Goal: Information Seeking & Learning: Learn about a topic

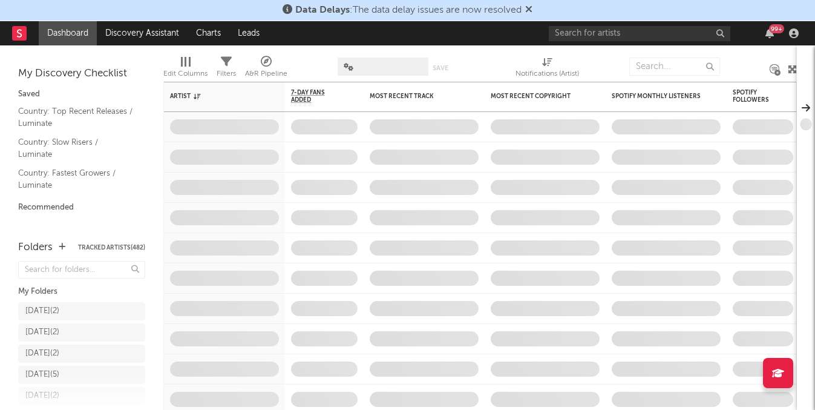
click at [574, 42] on div "99 +" at bounding box center [676, 33] width 254 height 24
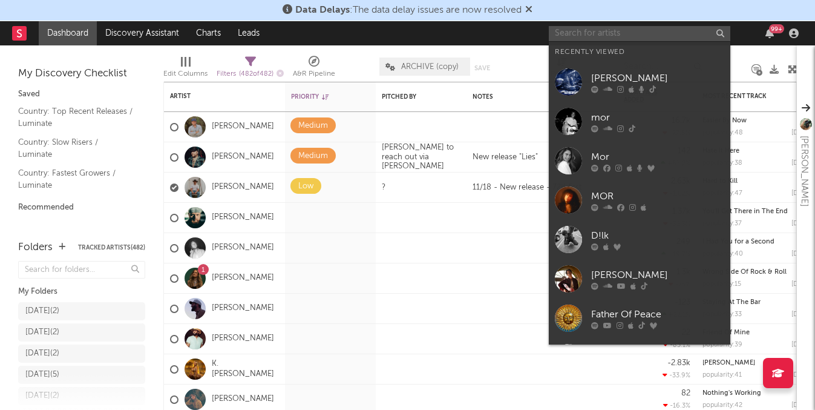
click at [604, 30] on input "text" at bounding box center [640, 33] width 182 height 15
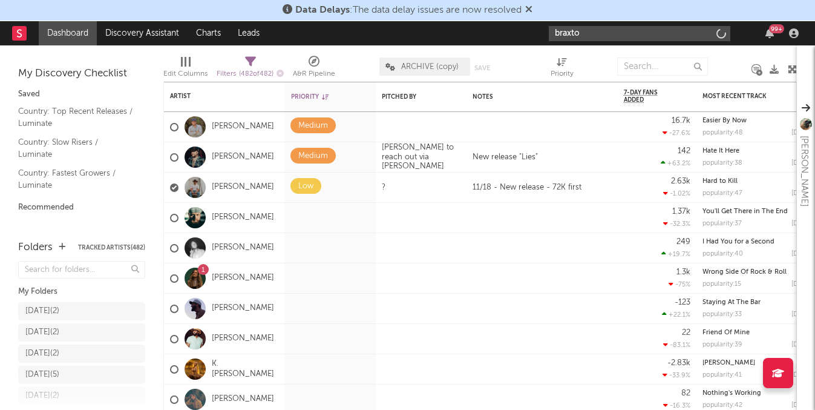
type input "[PERSON_NAME]"
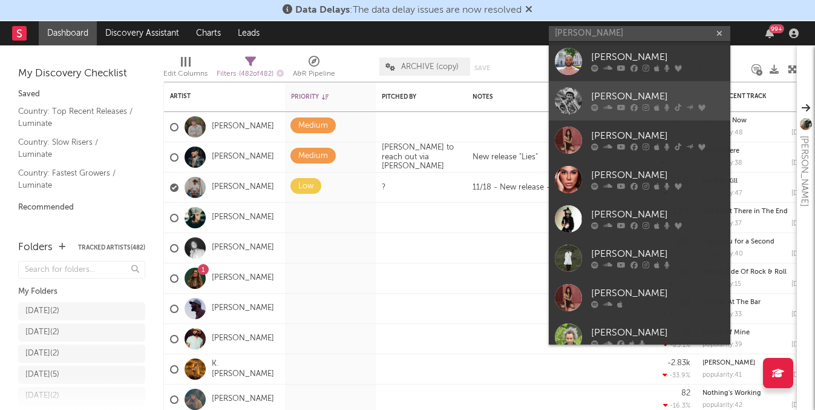
click at [619, 100] on div "[PERSON_NAME]" at bounding box center [657, 97] width 133 height 15
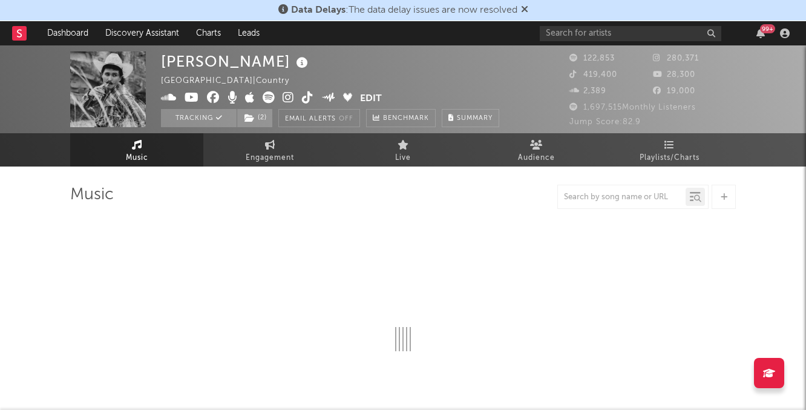
select select "6m"
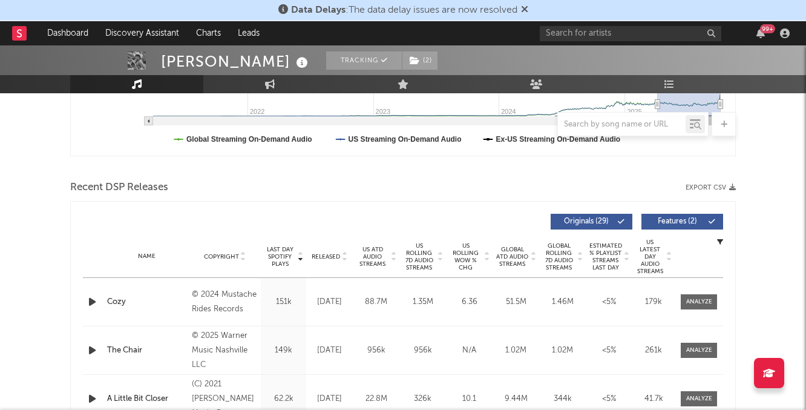
scroll to position [357, 0]
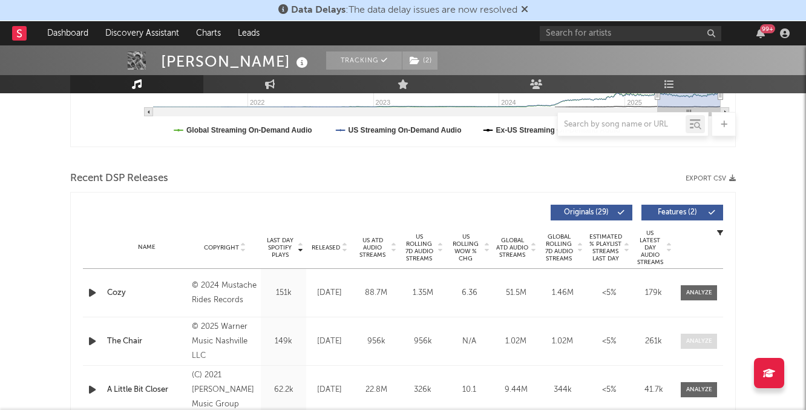
click at [703, 339] on div at bounding box center [699, 341] width 26 height 9
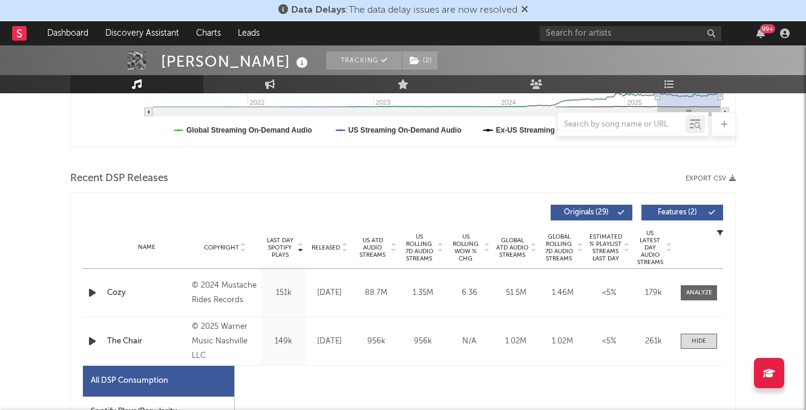
select select "1w"
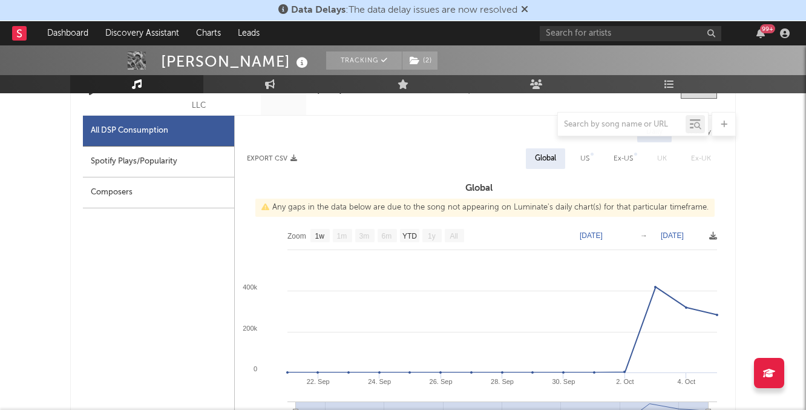
scroll to position [610, 0]
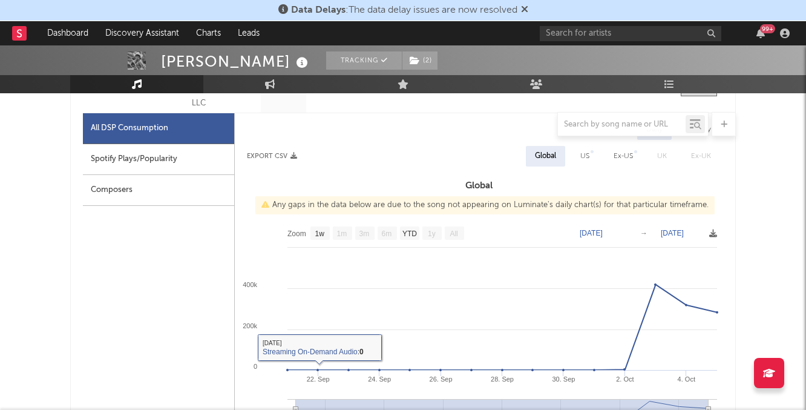
click at [112, 151] on div "Spotify Plays/Popularity" at bounding box center [158, 159] width 151 height 31
select select "1w"
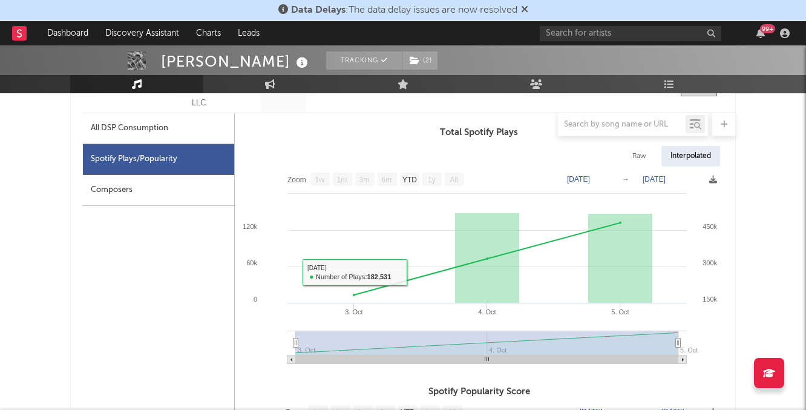
click at [137, 139] on div "All DSP Consumption" at bounding box center [158, 128] width 151 height 31
select select "1w"
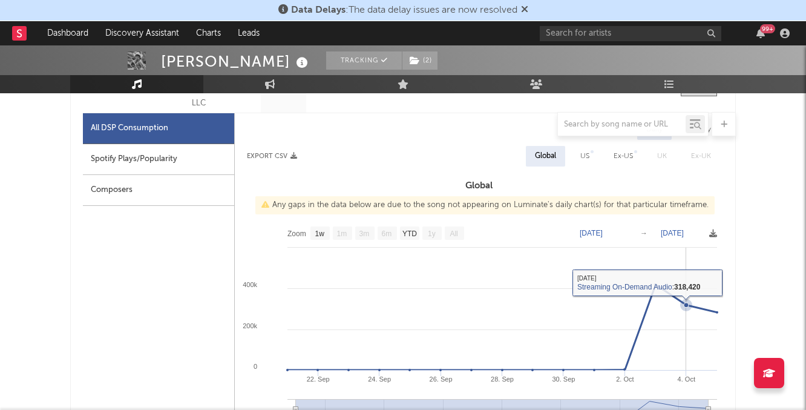
scroll to position [587, 0]
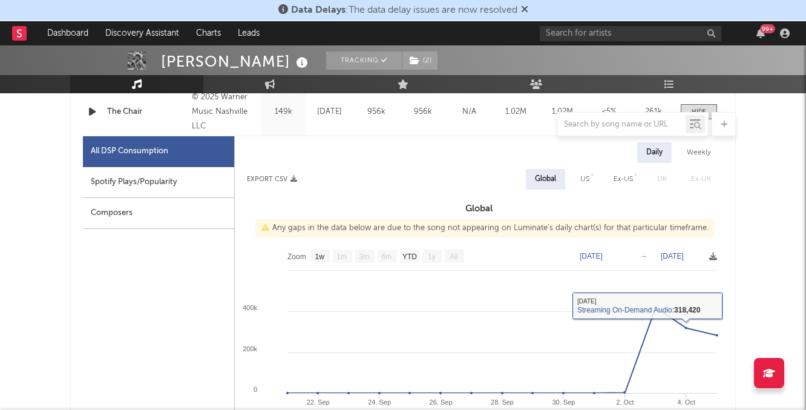
click at [581, 179] on div "US" at bounding box center [584, 179] width 27 height 21
select select "1w"
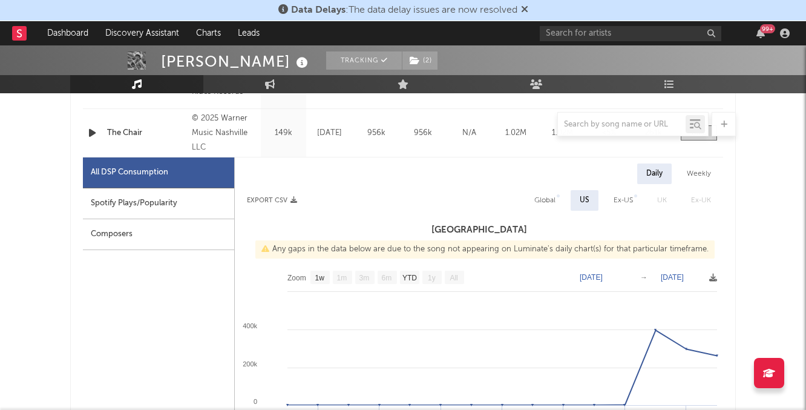
scroll to position [561, 0]
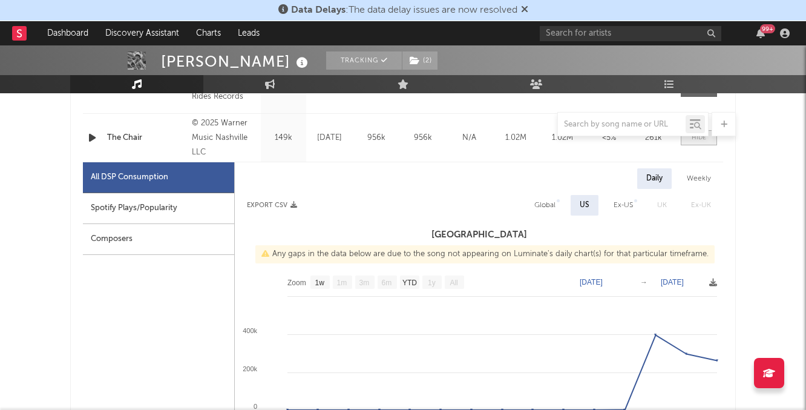
click at [693, 143] on span at bounding box center [699, 137] width 36 height 15
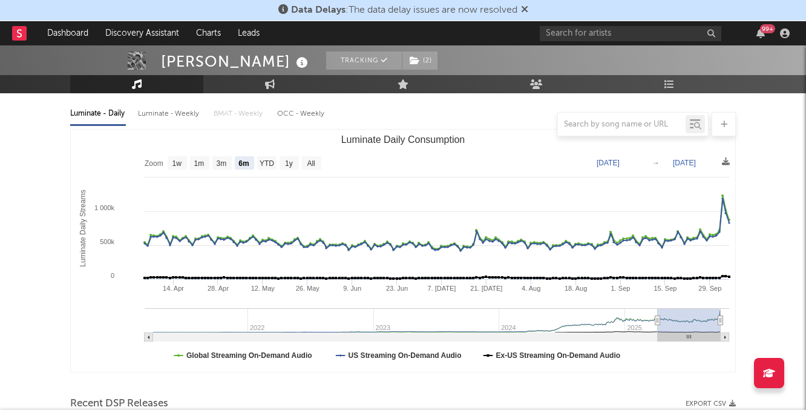
scroll to position [0, 0]
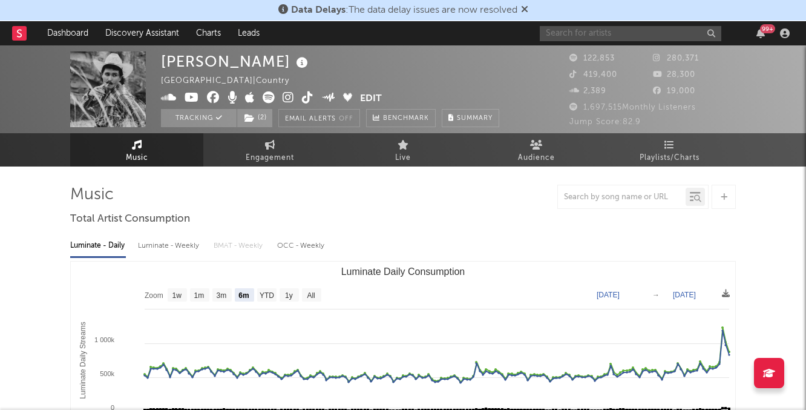
click at [559, 36] on input "text" at bounding box center [631, 33] width 182 height 15
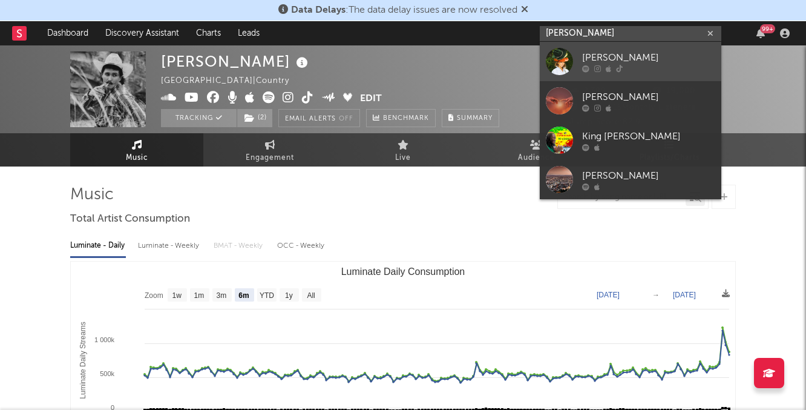
type input "[PERSON_NAME]"
click at [607, 67] on icon at bounding box center [608, 68] width 5 height 7
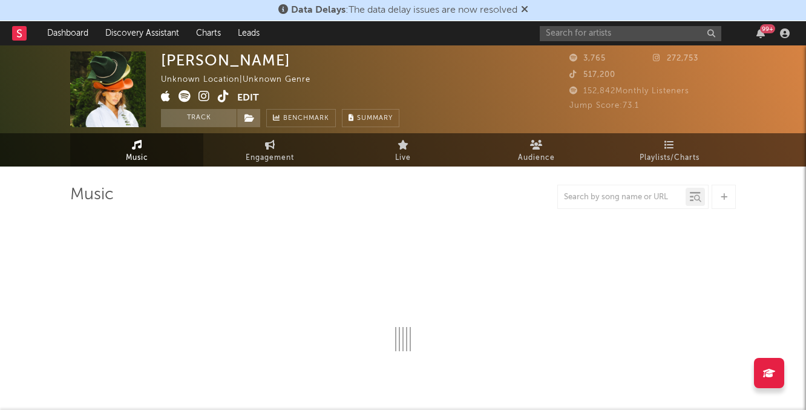
select select "1w"
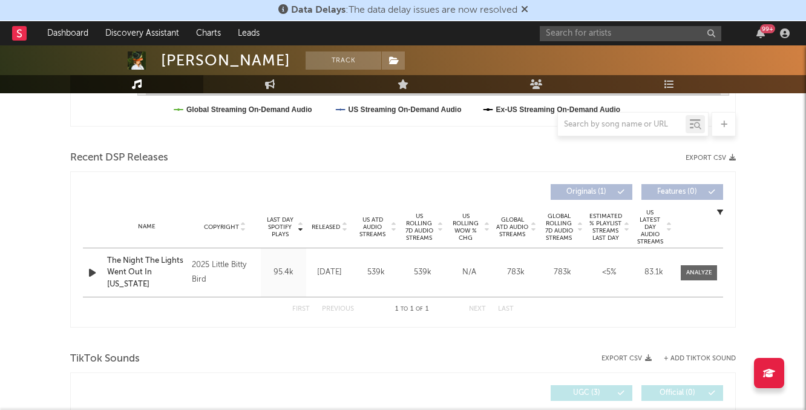
scroll to position [378, 0]
click at [704, 266] on span at bounding box center [699, 272] width 36 height 15
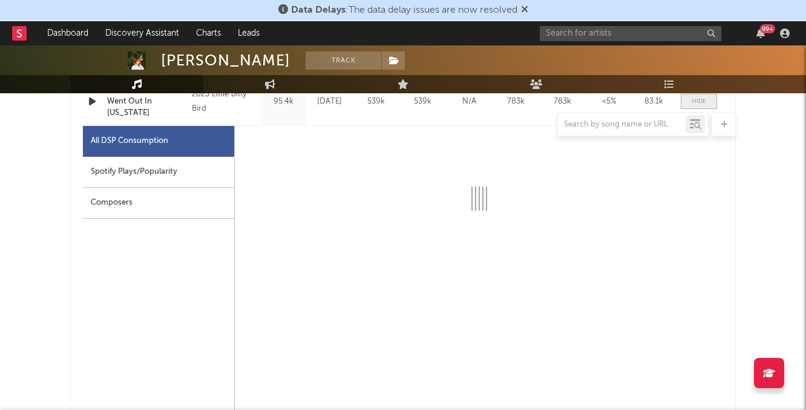
select select "1w"
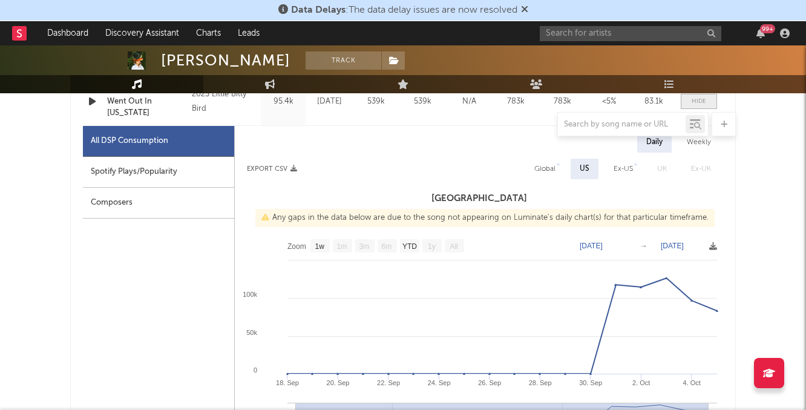
scroll to position [574, 0]
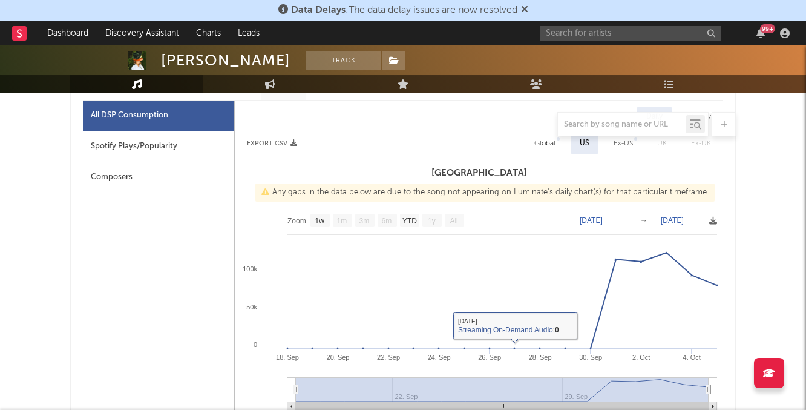
click at [194, 148] on div "Spotify Plays/Popularity" at bounding box center [158, 146] width 151 height 31
select select "1w"
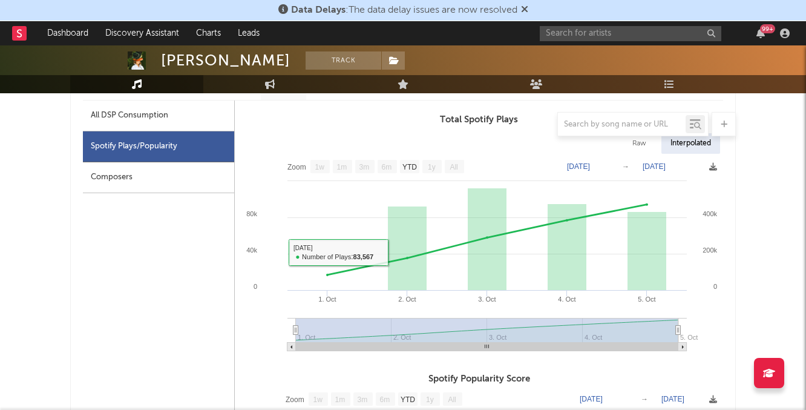
click at [165, 119] on div at bounding box center [403, 124] width 666 height 24
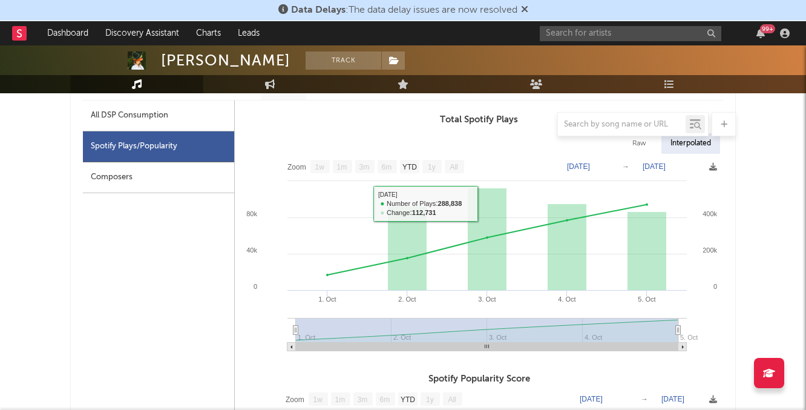
click at [157, 109] on div "All DSP Consumption" at bounding box center [129, 115] width 77 height 15
select select "1w"
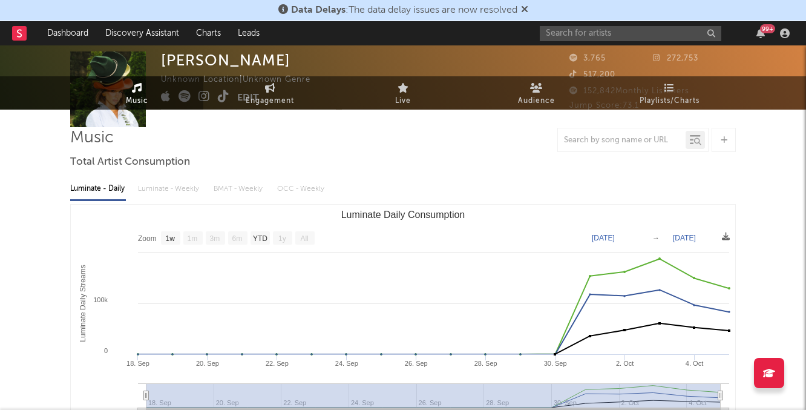
scroll to position [0, 0]
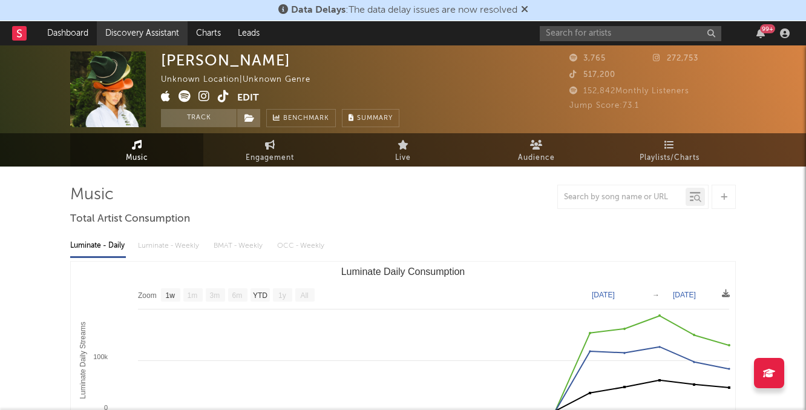
click at [139, 36] on link "Discovery Assistant" at bounding box center [142, 33] width 91 height 24
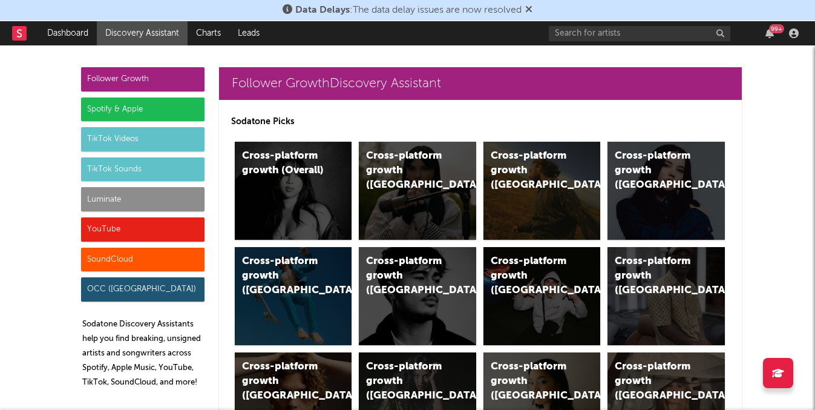
click at [163, 28] on link "Discovery Assistant" at bounding box center [142, 33] width 91 height 24
click at [496, 164] on div "Cross-platform growth ([GEOGRAPHIC_DATA])" at bounding box center [532, 171] width 82 height 44
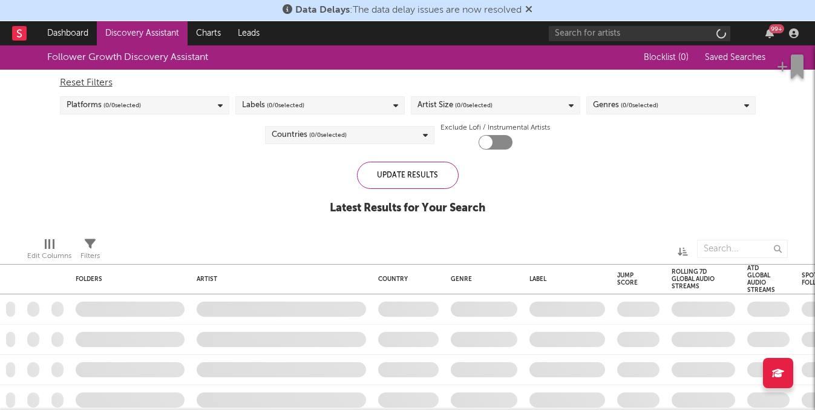
checkbox input "true"
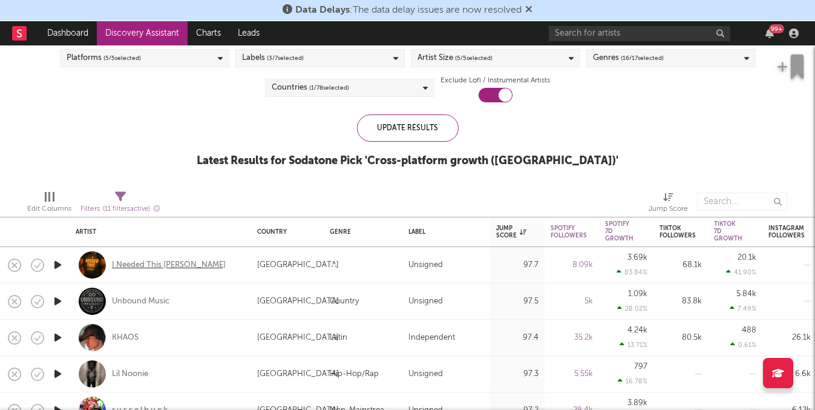
click at [148, 266] on div "I Needed This [PERSON_NAME]" at bounding box center [169, 265] width 114 height 11
click at [726, 256] on div "Tiktok 7D Growth %" at bounding box center [728, 260] width 28 height 29
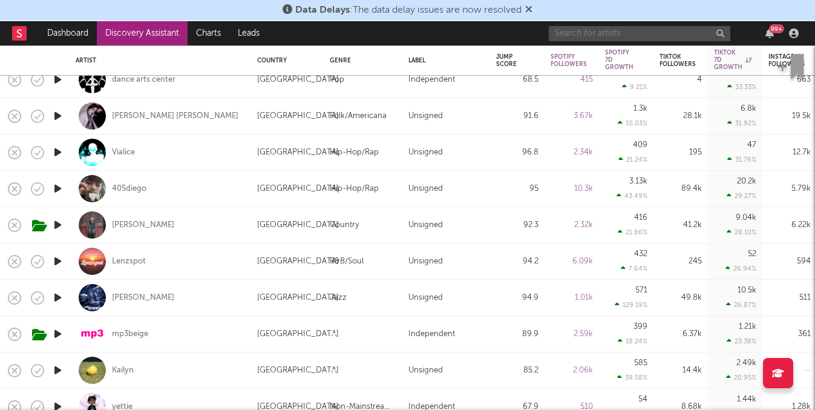
click at [593, 28] on input "text" at bounding box center [640, 33] width 182 height 15
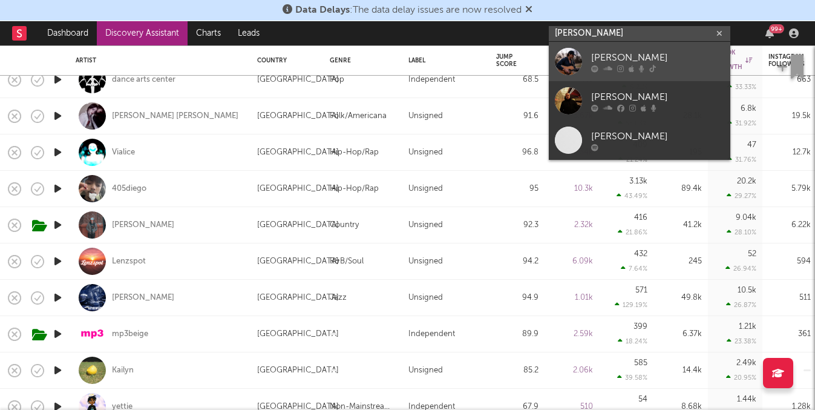
type input "[PERSON_NAME]"
click at [605, 63] on div "[PERSON_NAME]" at bounding box center [657, 57] width 133 height 15
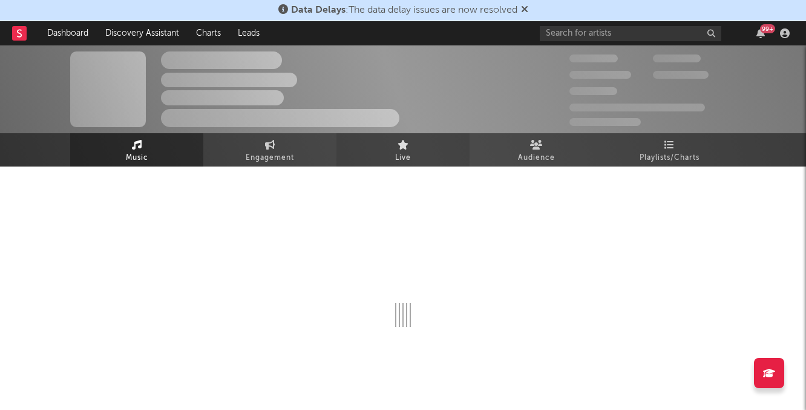
select select "1w"
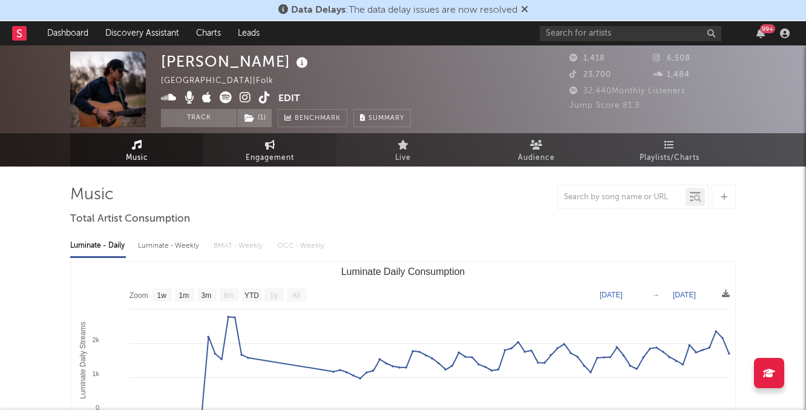
click at [277, 143] on link "Engagement" at bounding box center [269, 149] width 133 height 33
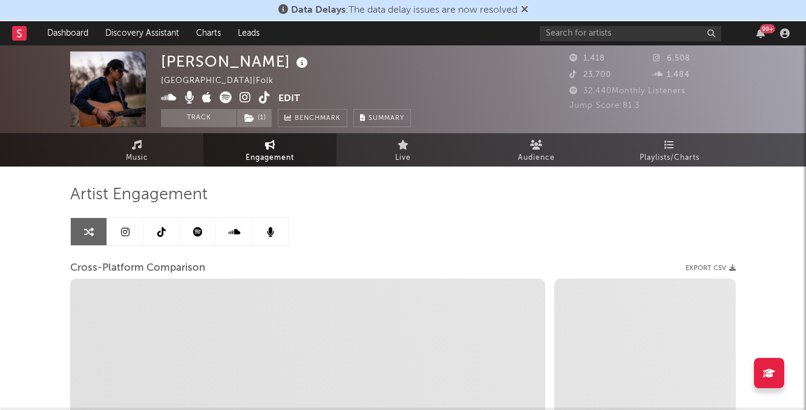
select select "1w"
click at [202, 240] on link at bounding box center [198, 231] width 36 height 27
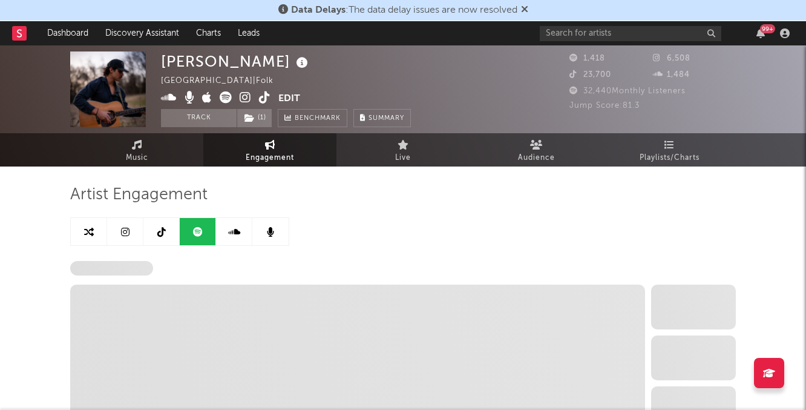
select select "6m"
select select "1w"
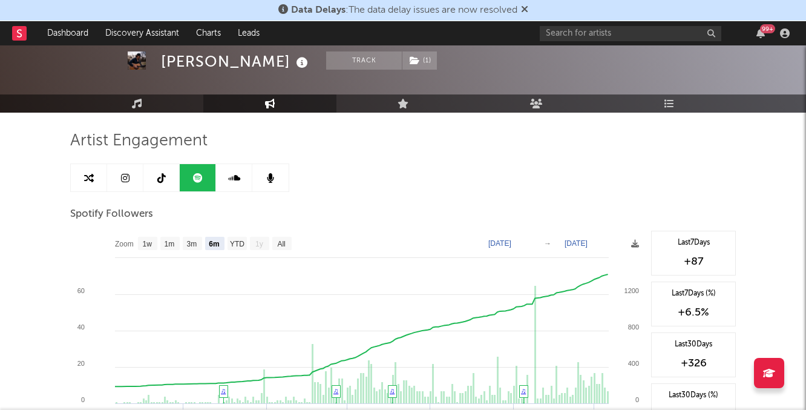
scroll to position [54, 0]
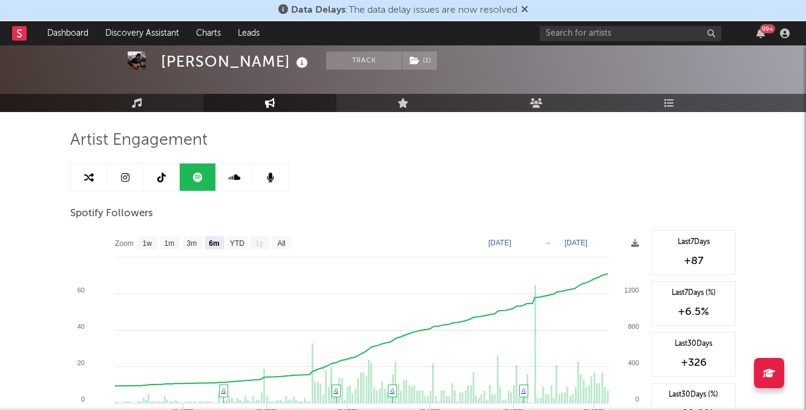
click at [160, 165] on link at bounding box center [161, 176] width 36 height 27
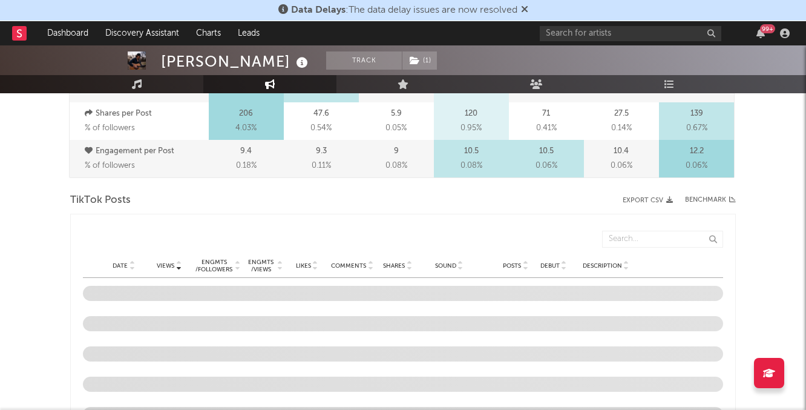
select select "6m"
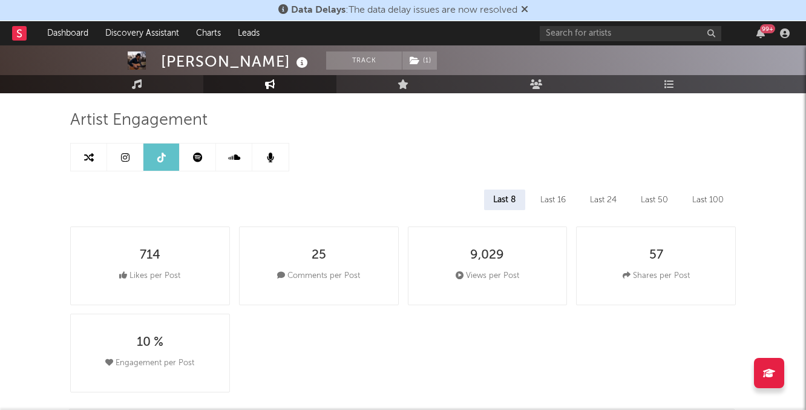
scroll to position [71, 0]
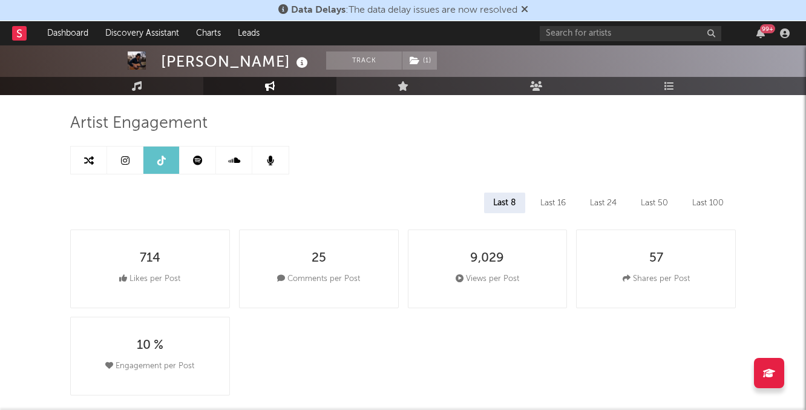
click at [462, 17] on span "Data Delays : The data delay issues are now resolved" at bounding box center [403, 10] width 250 height 15
click at [565, 208] on div "Last 16" at bounding box center [554, 203] width 44 height 21
click at [717, 206] on div "Last 100" at bounding box center [708, 203] width 50 height 21
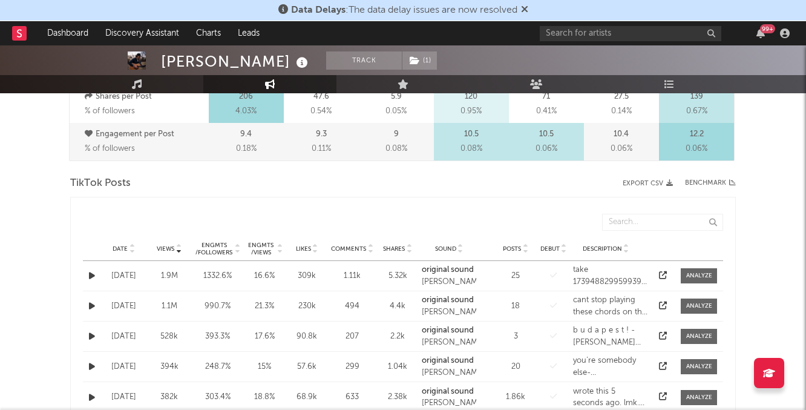
scroll to position [438, 0]
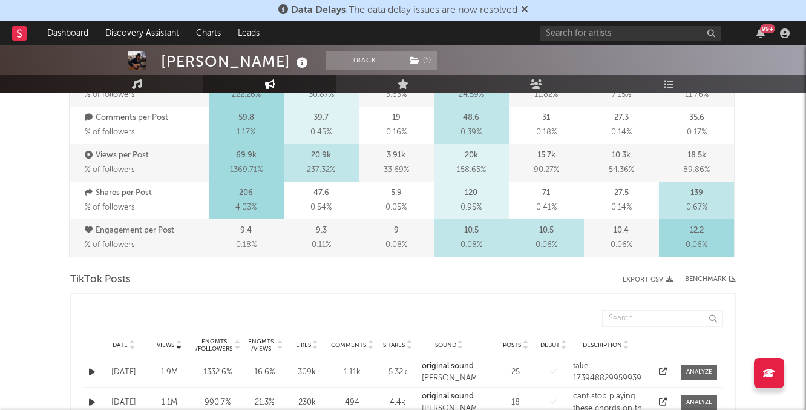
click at [136, 94] on div "Likes per Post % of followers" at bounding box center [145, 87] width 121 height 29
click at [137, 86] on icon at bounding box center [137, 84] width 10 height 10
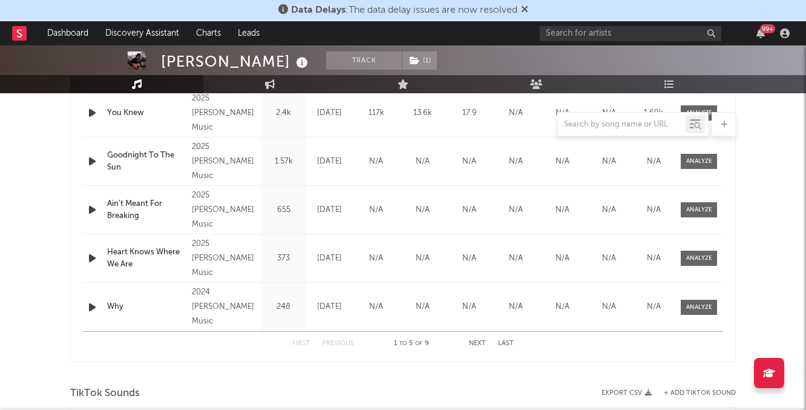
select select "1w"
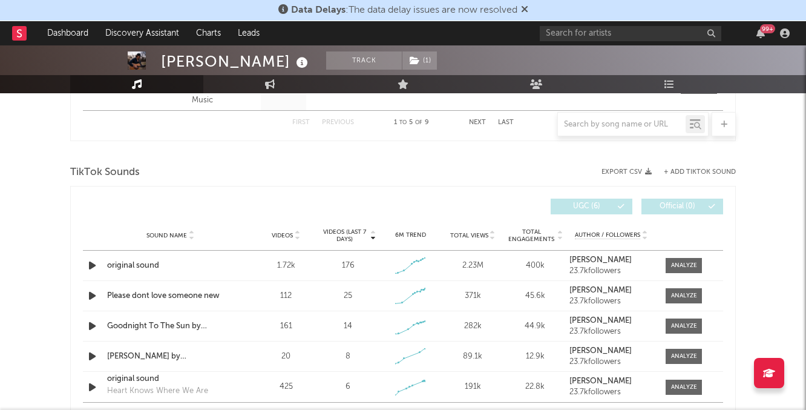
scroll to position [846, 0]
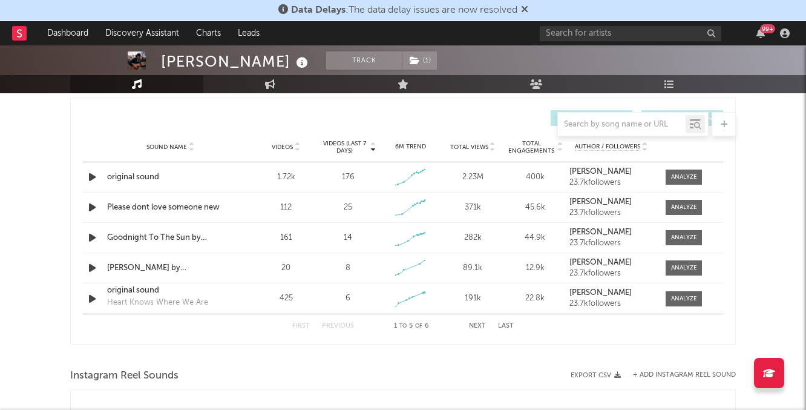
click at [346, 153] on span "Videos (last 7 days)" at bounding box center [344, 147] width 49 height 15
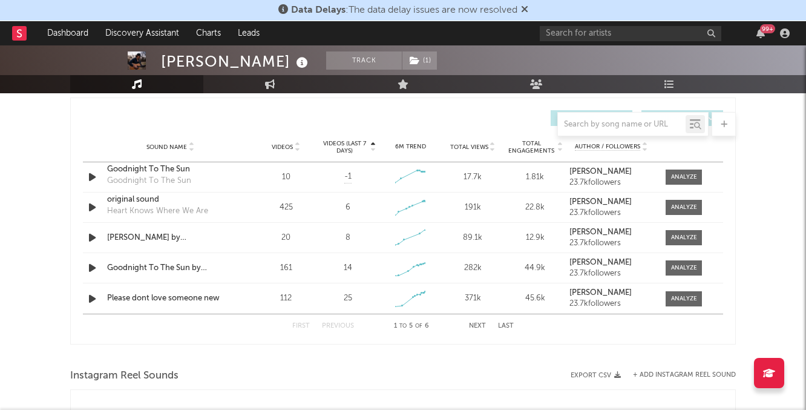
click at [346, 153] on span "Videos (last 7 days)" at bounding box center [344, 147] width 49 height 15
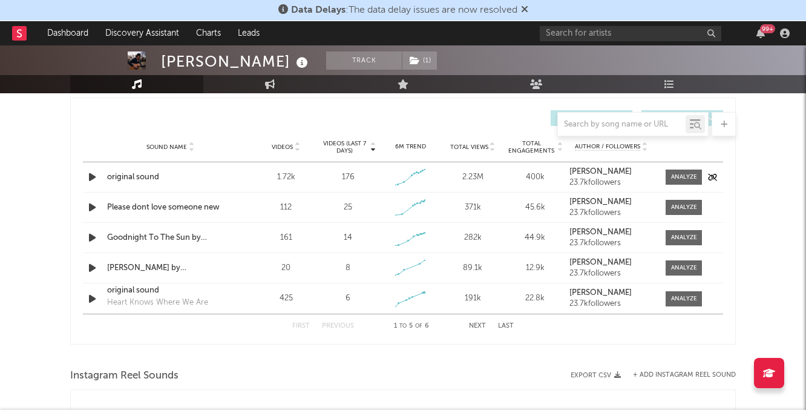
click at [140, 171] on div "original sound" at bounding box center [170, 177] width 127 height 12
click at [686, 184] on div "Sound Name original sound Videos 1.72k Videos (last 7 days) 176 Weekly Growth %…" at bounding box center [403, 177] width 640 height 30
click at [676, 174] on div at bounding box center [684, 177] width 26 height 9
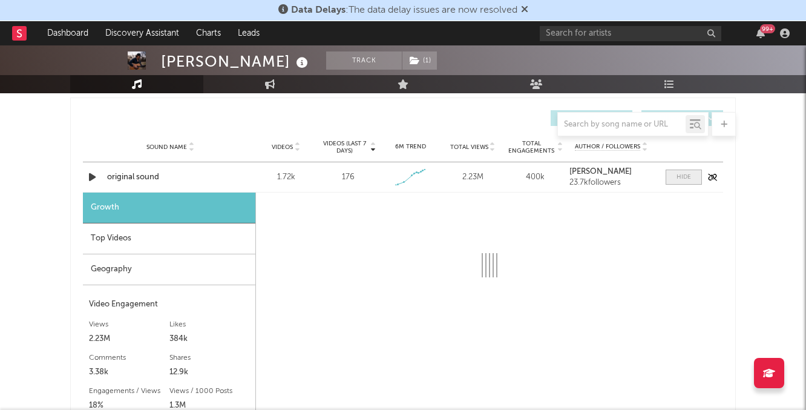
select select "1w"
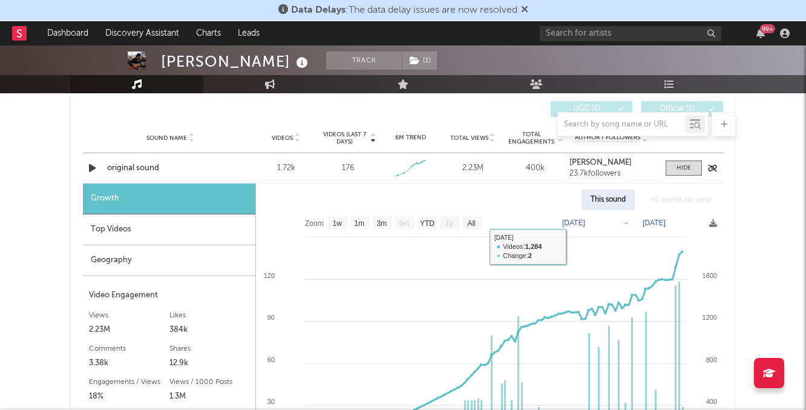
scroll to position [846, 0]
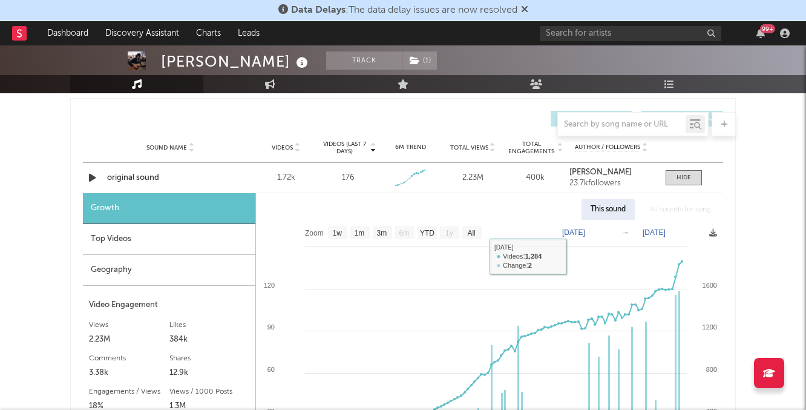
click at [662, 205] on div "All sounds for song" at bounding box center [680, 209] width 79 height 21
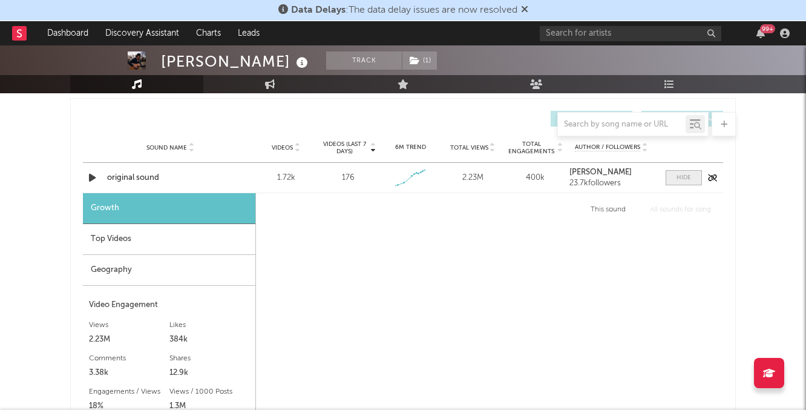
click at [692, 177] on span at bounding box center [684, 177] width 36 height 15
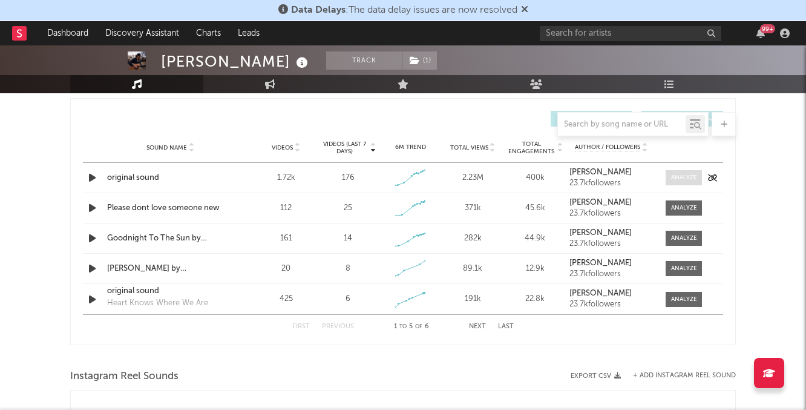
click at [692, 177] on div at bounding box center [684, 177] width 26 height 9
select select "1w"
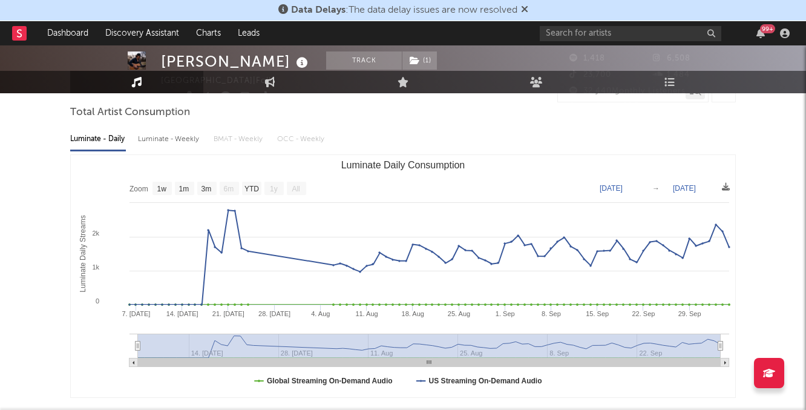
scroll to position [0, 0]
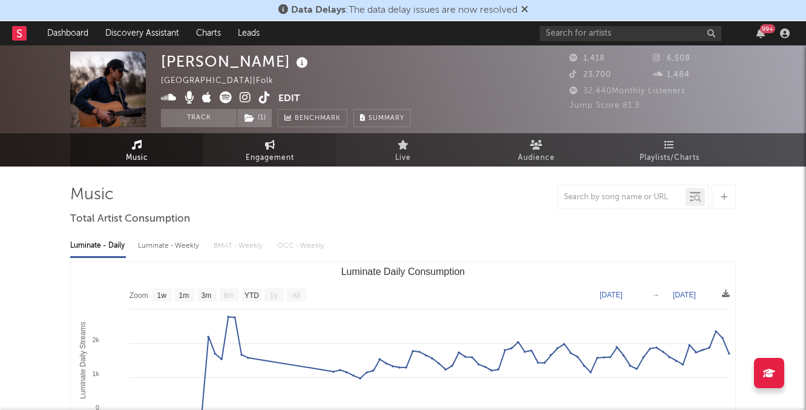
click at [282, 155] on span "Engagement" at bounding box center [270, 158] width 48 height 15
select select "1w"
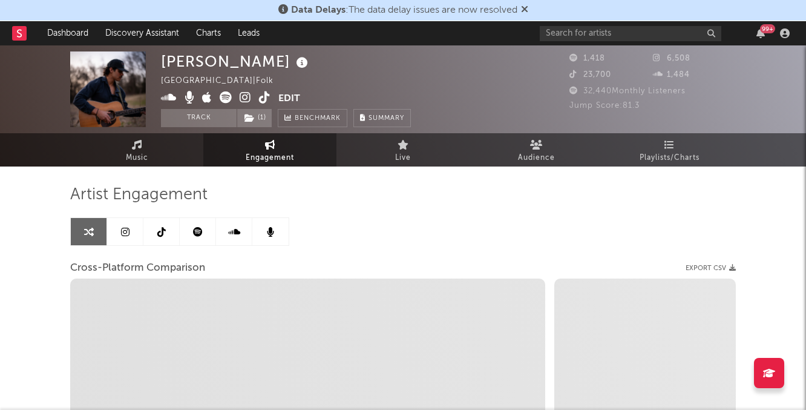
select select "1m"
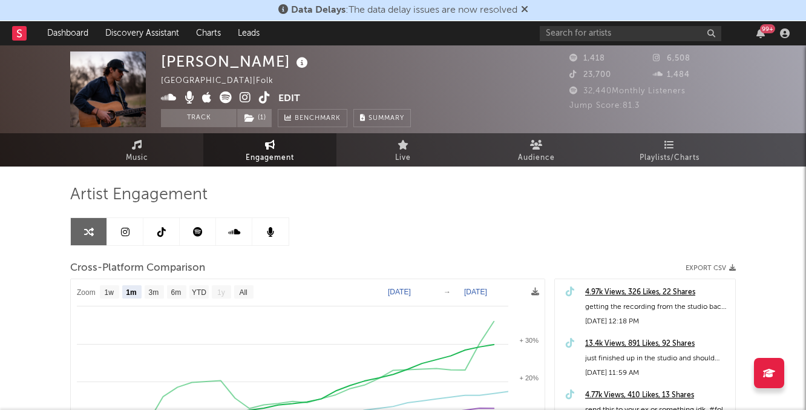
click at [159, 228] on icon at bounding box center [161, 232] width 8 height 10
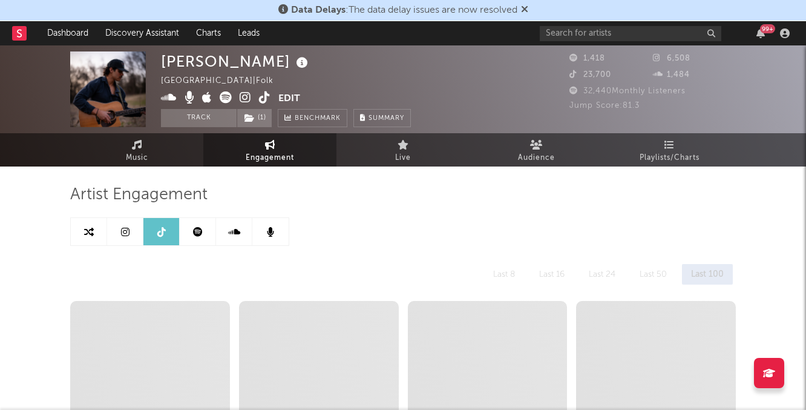
select select "6m"
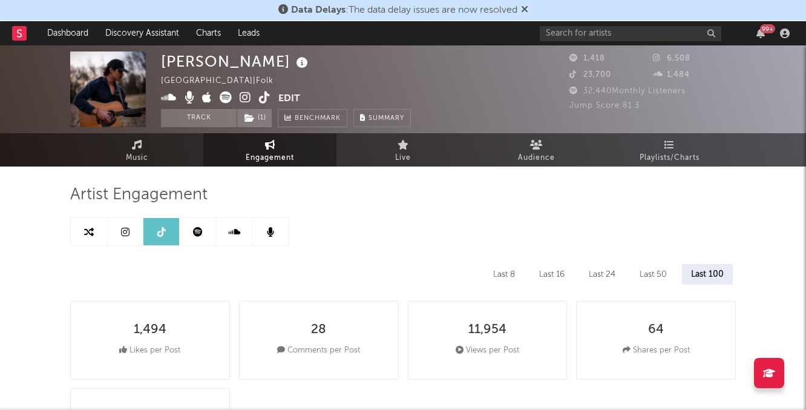
click at [201, 225] on link at bounding box center [198, 231] width 36 height 27
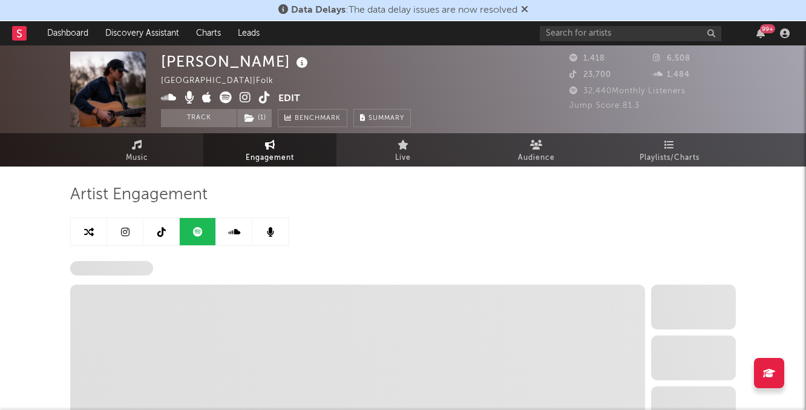
select select "6m"
select select "1w"
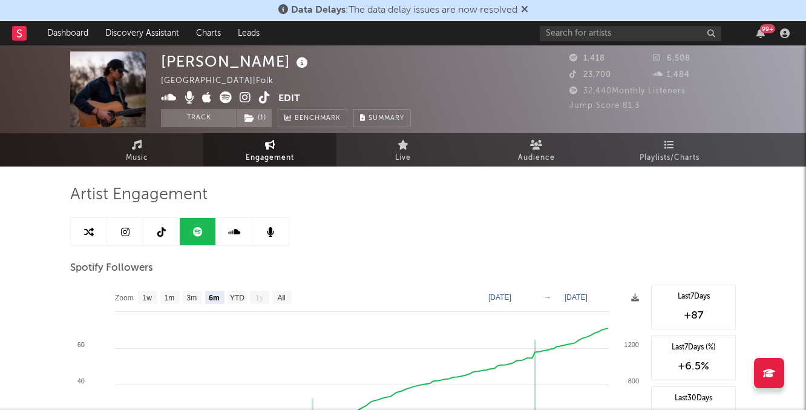
click at [150, 225] on link at bounding box center [161, 231] width 36 height 27
select select "6m"
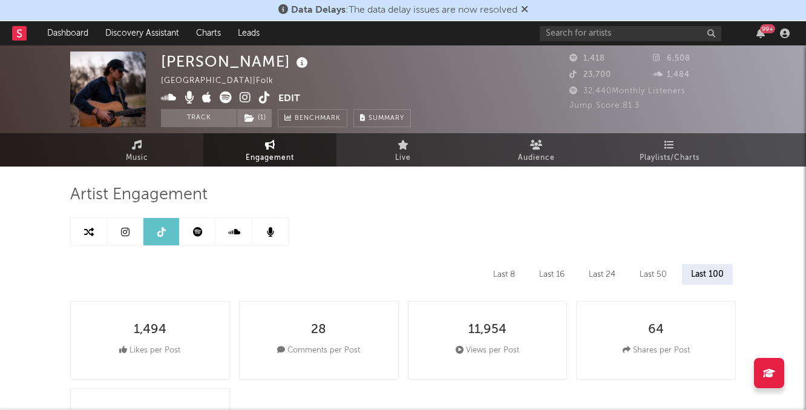
click at [120, 228] on link at bounding box center [125, 231] width 36 height 27
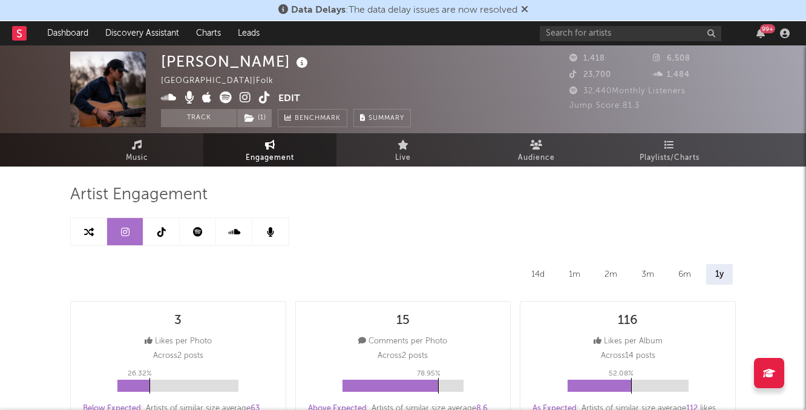
select select "1w"
click at [162, 236] on icon at bounding box center [161, 232] width 8 height 10
select select "6m"
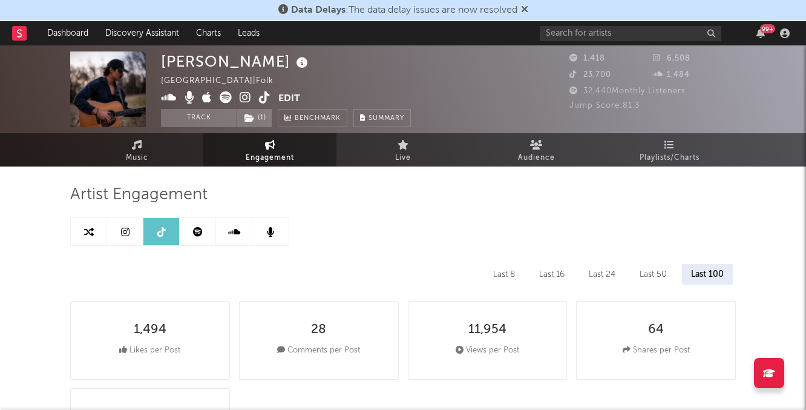
click at [146, 232] on link at bounding box center [161, 231] width 36 height 27
click at [131, 232] on link at bounding box center [125, 231] width 36 height 27
select select "1w"
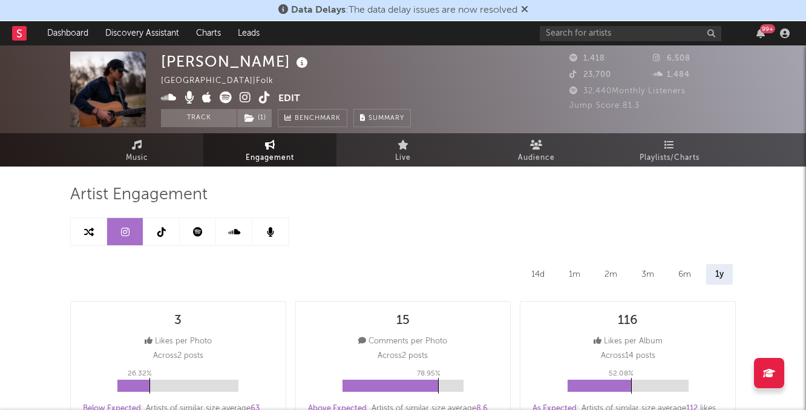
click at [161, 232] on icon at bounding box center [161, 232] width 8 height 10
select select "6m"
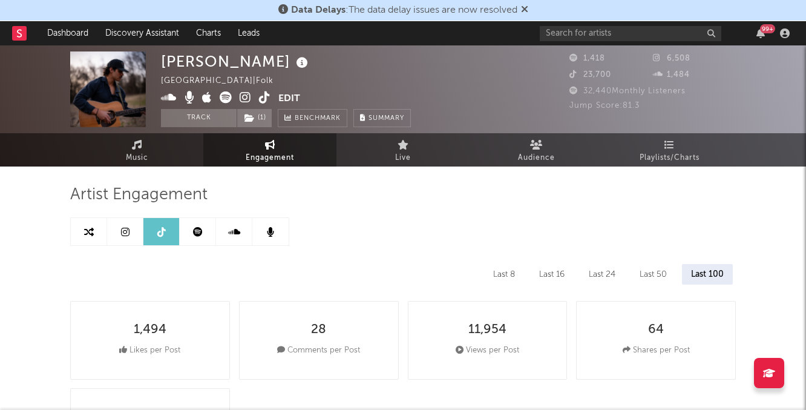
click at [266, 101] on icon at bounding box center [265, 97] width 12 height 12
click at [200, 227] on icon at bounding box center [198, 232] width 10 height 10
select select "6m"
select select "1w"
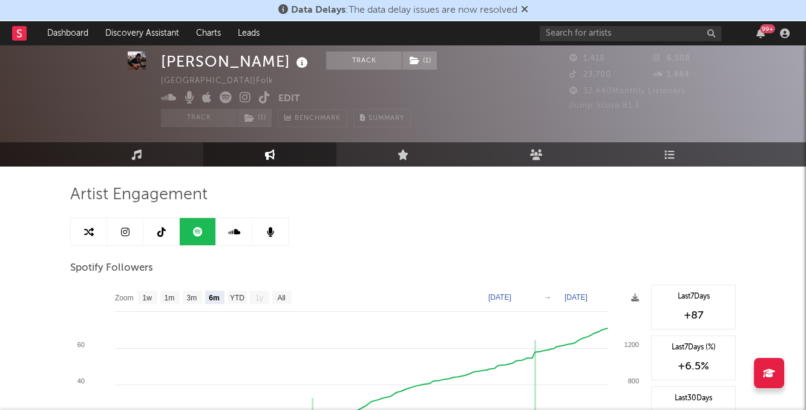
scroll to position [138, 0]
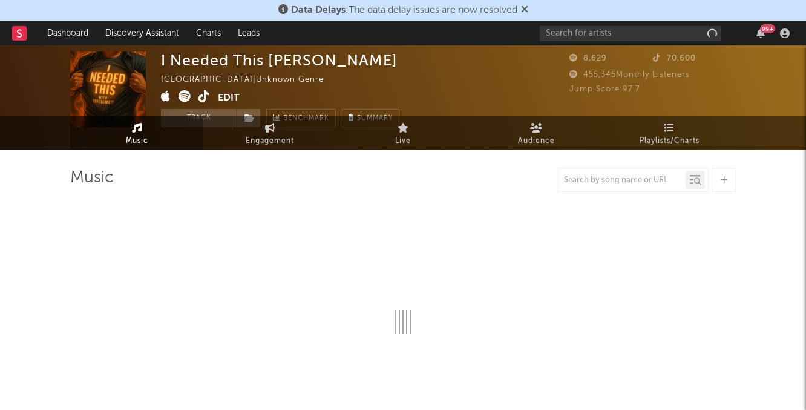
scroll to position [21, 0]
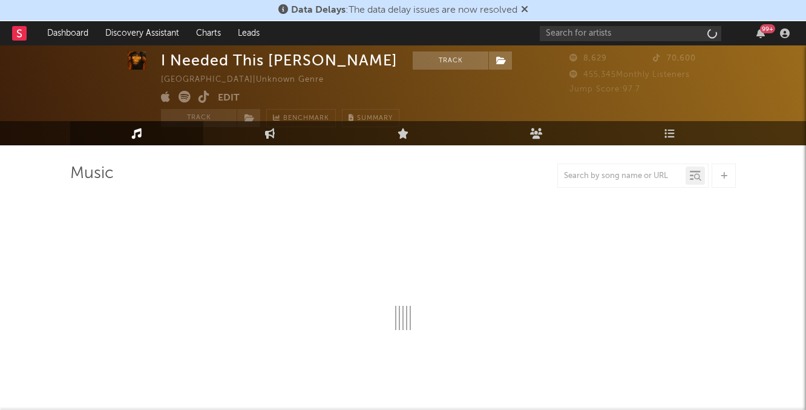
select select "1w"
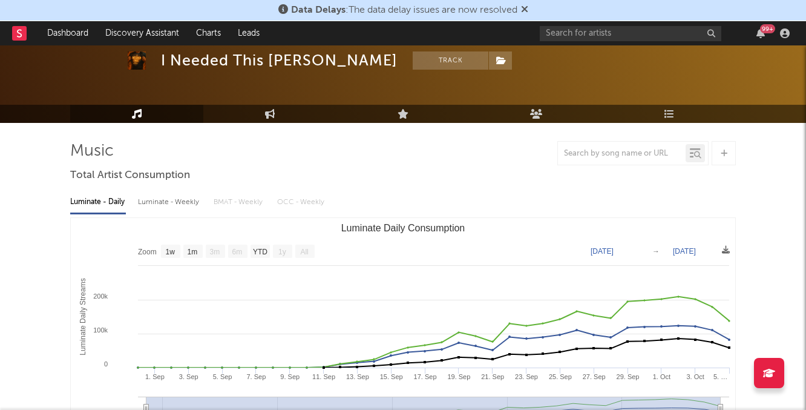
scroll to position [50, 0]
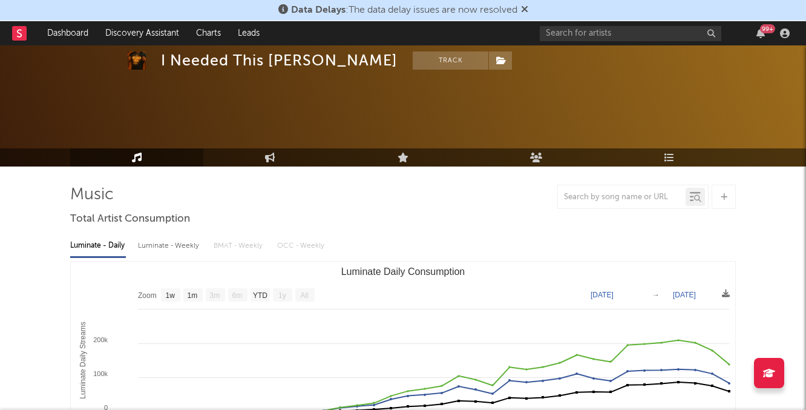
select select "1w"
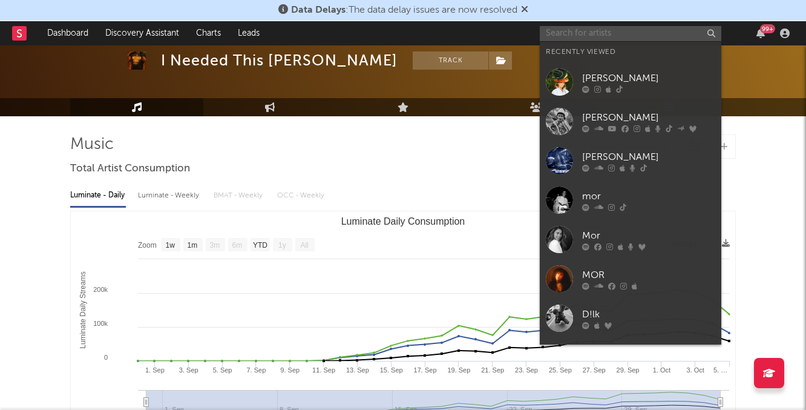
click at [587, 30] on input "text" at bounding box center [631, 33] width 182 height 15
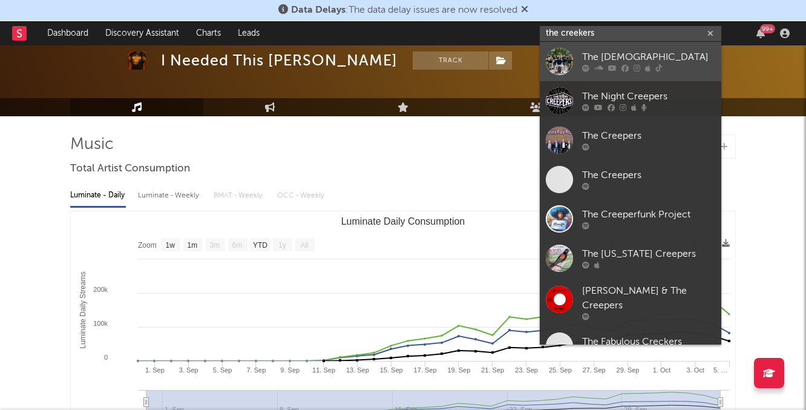
type input "the creekers"
click at [598, 65] on icon at bounding box center [598, 68] width 9 height 7
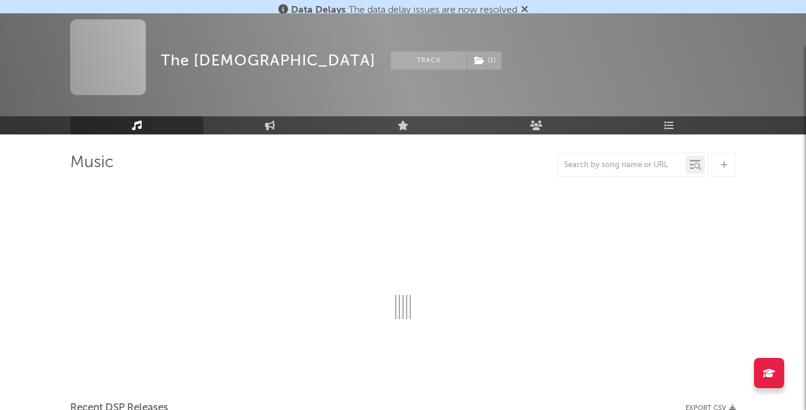
scroll to position [50, 0]
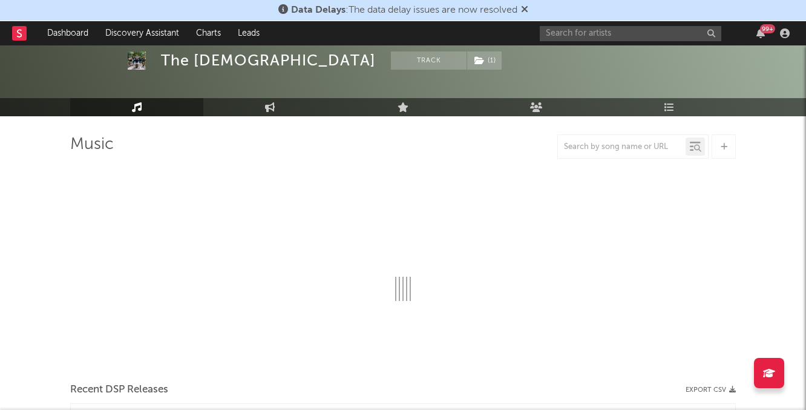
select select "6m"
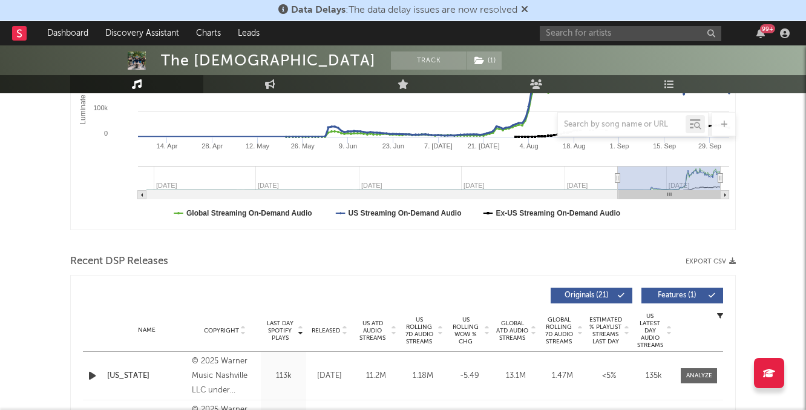
scroll to position [349, 0]
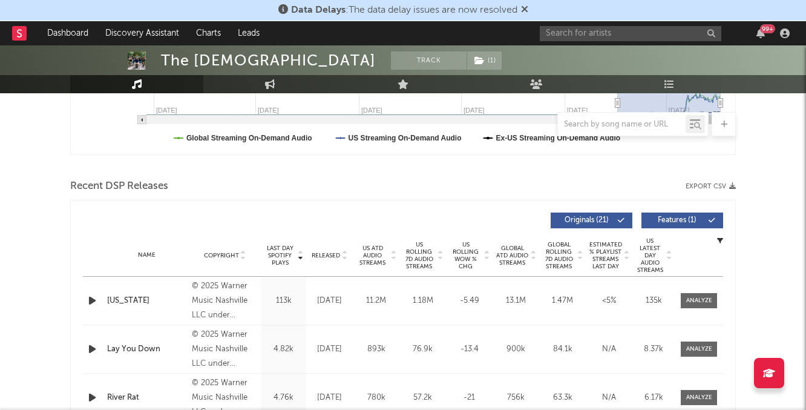
click at [428, 262] on span "US Rolling 7D Audio Streams" at bounding box center [419, 255] width 33 height 29
click at [585, 29] on input "text" at bounding box center [631, 33] width 182 height 15
click at [153, 25] on link "Discovery Assistant" at bounding box center [142, 33] width 91 height 24
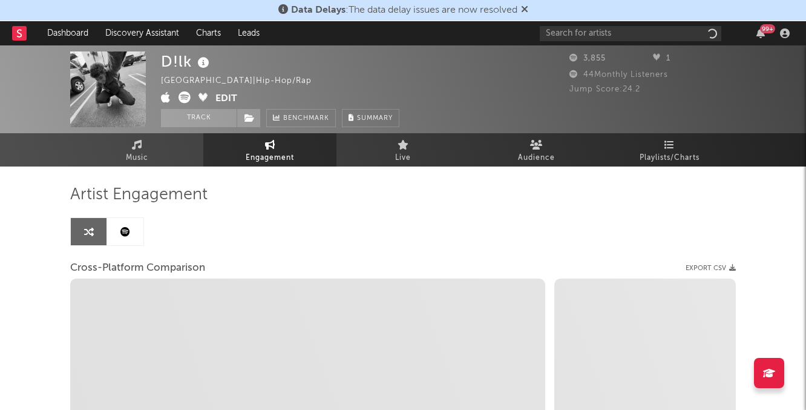
select select "1m"
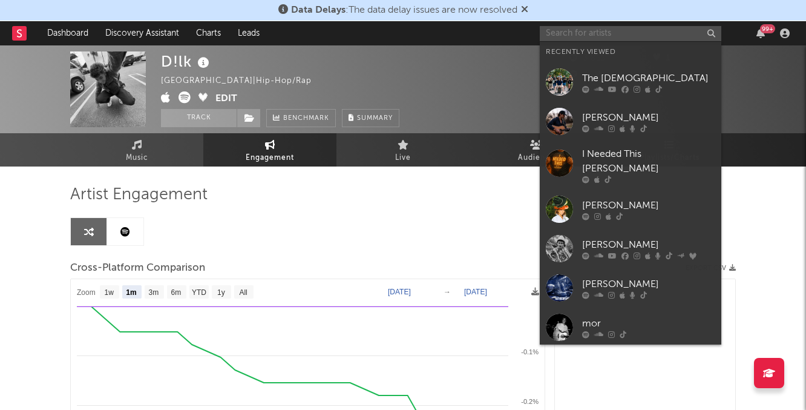
click at [637, 34] on input "text" at bounding box center [631, 33] width 182 height 15
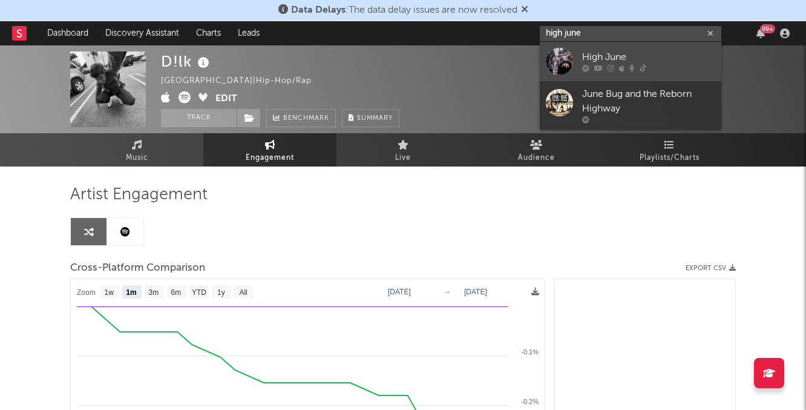
type input "high june"
click at [627, 65] on div at bounding box center [648, 68] width 133 height 7
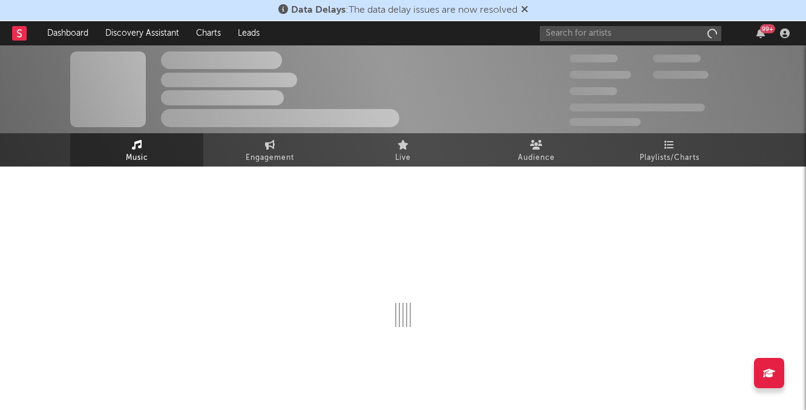
select select "6m"
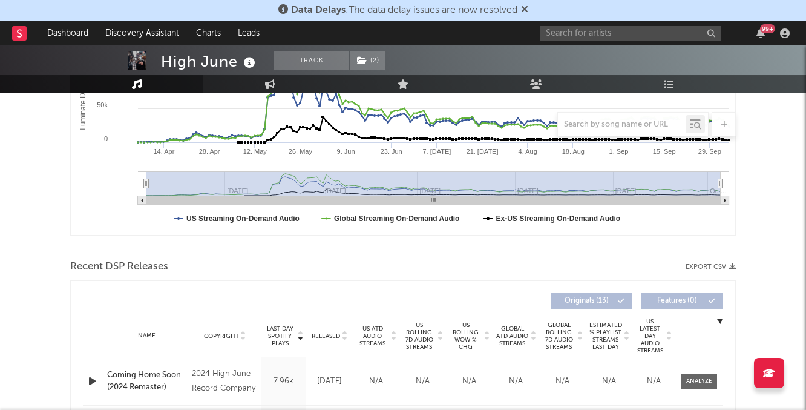
scroll to position [269, 0]
click at [425, 333] on span "US Rolling 7D Audio Streams" at bounding box center [419, 335] width 33 height 29
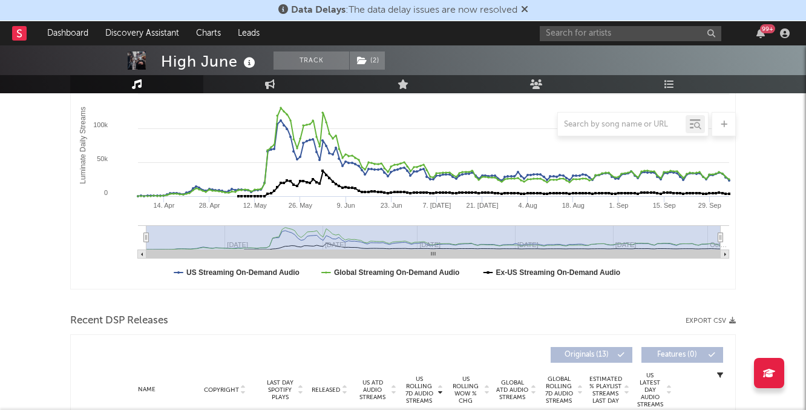
scroll to position [211, 0]
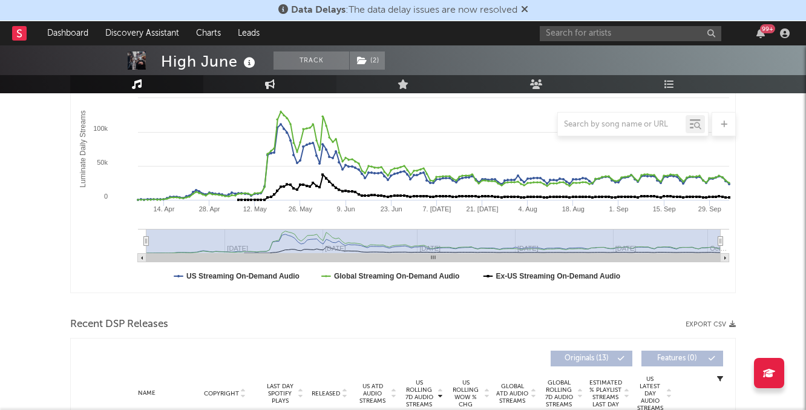
click at [272, 89] on link "Engagement" at bounding box center [269, 84] width 133 height 18
select select "1w"
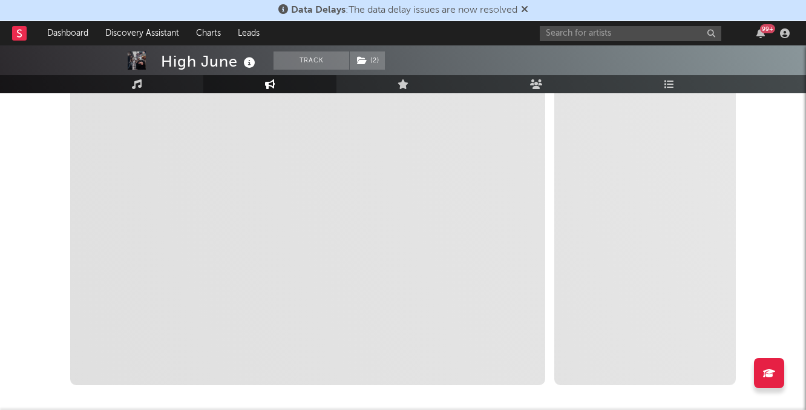
select select "1m"
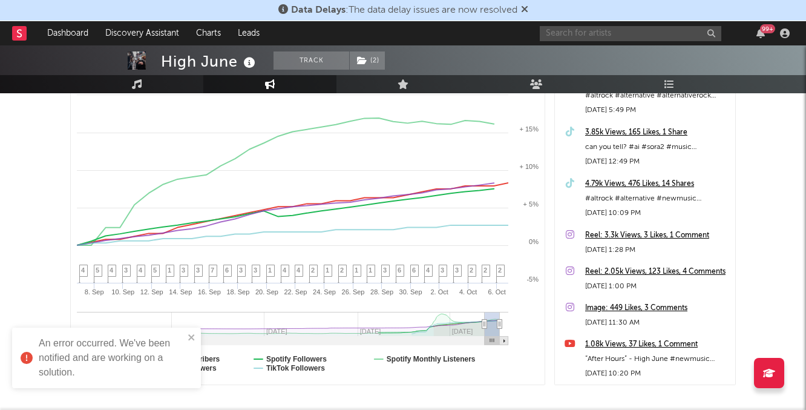
click at [565, 36] on input "text" at bounding box center [631, 33] width 182 height 15
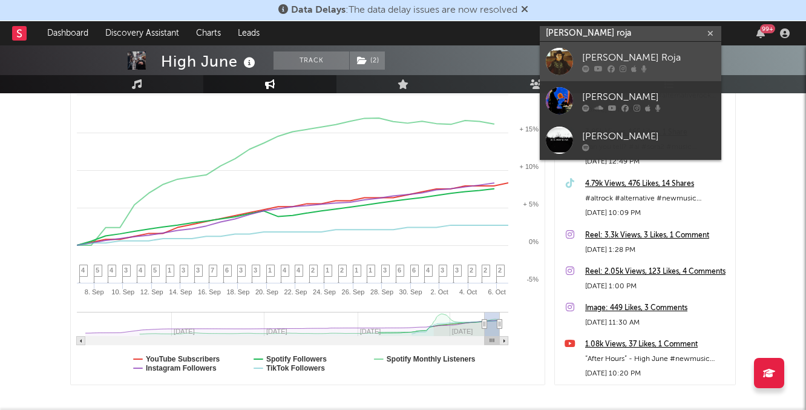
type input "luna roja"
click at [614, 56] on div "Luna Roja" at bounding box center [648, 57] width 133 height 15
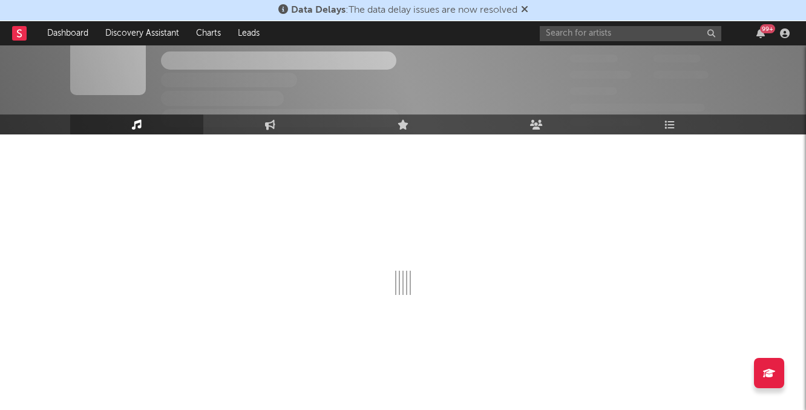
select select "1w"
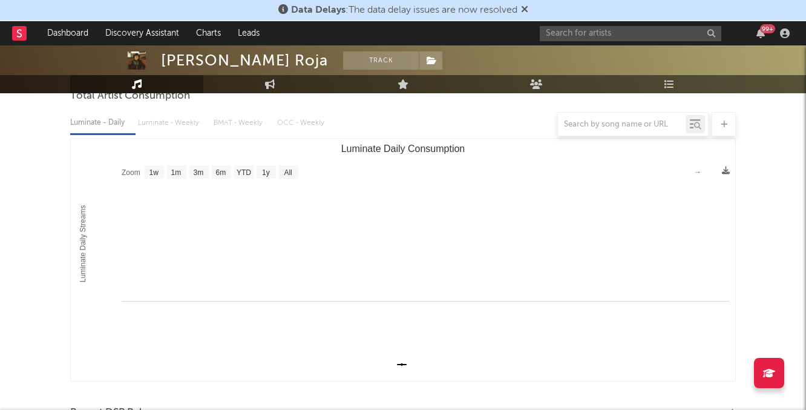
scroll to position [9, 0]
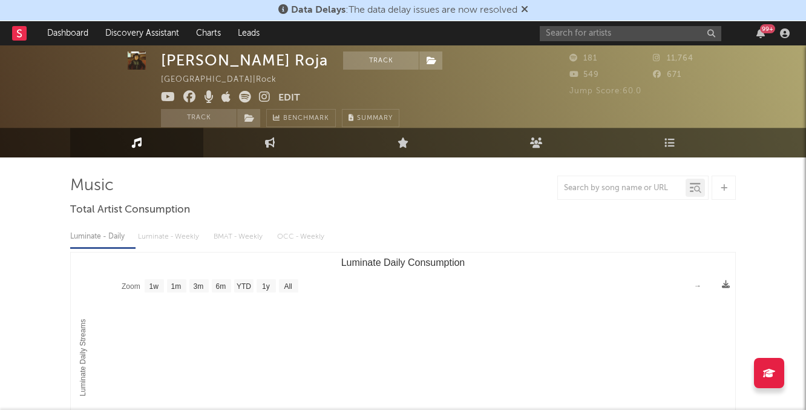
click at [266, 99] on icon at bounding box center [265, 97] width 12 height 12
click at [252, 139] on link "Engagement" at bounding box center [269, 143] width 133 height 30
select select "1w"
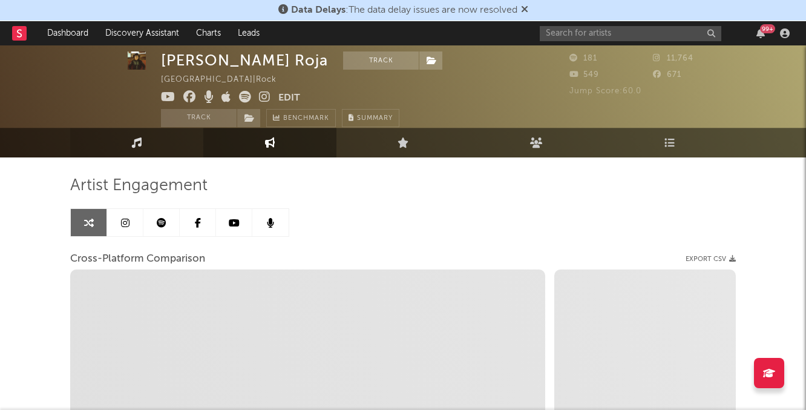
select select "1m"
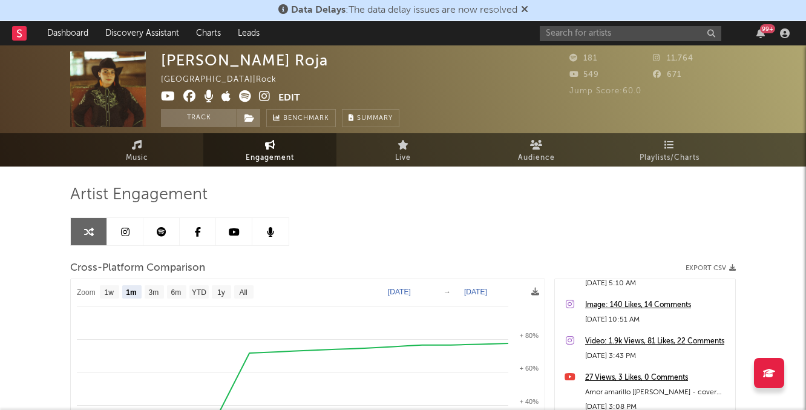
click at [131, 225] on link at bounding box center [125, 231] width 36 height 27
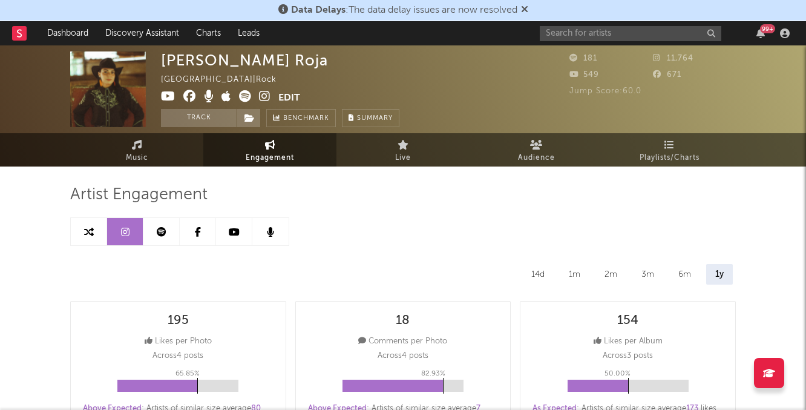
click at [161, 229] on icon at bounding box center [162, 232] width 10 height 10
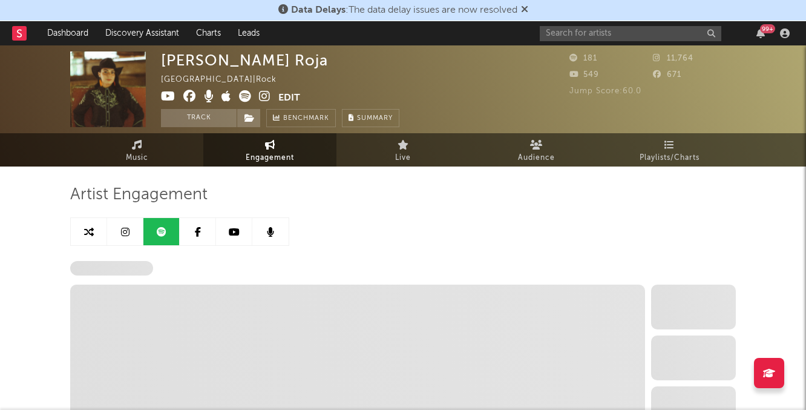
select select "6m"
select select "1w"
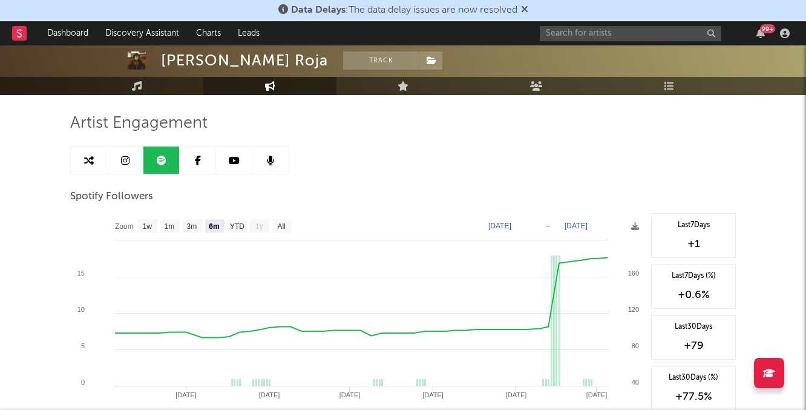
scroll to position [89, 0]
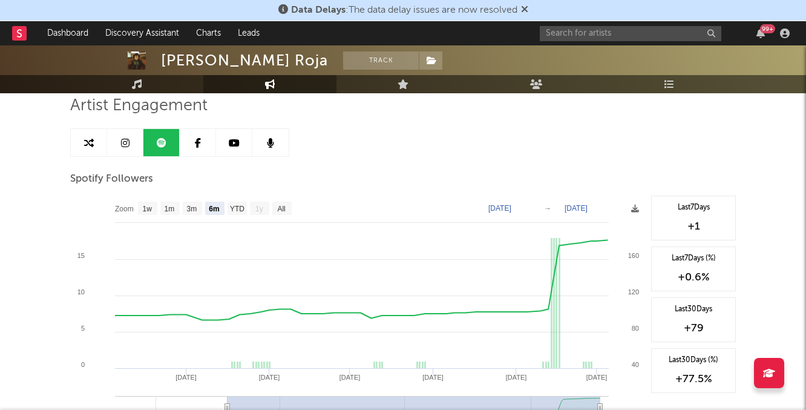
click at [122, 134] on link at bounding box center [125, 142] width 36 height 27
select select "6m"
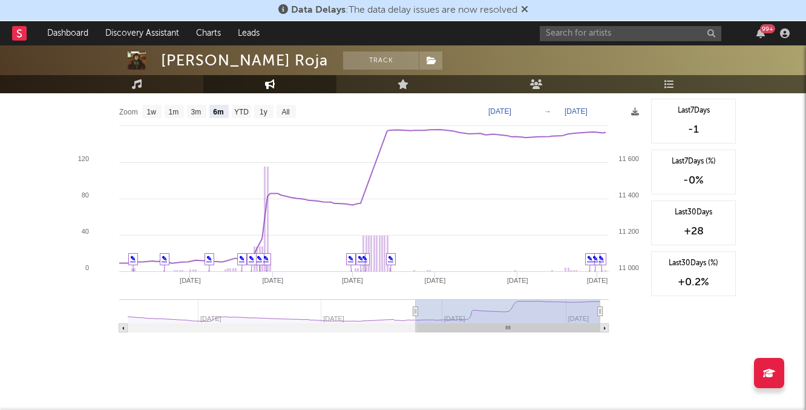
scroll to position [1459, 0]
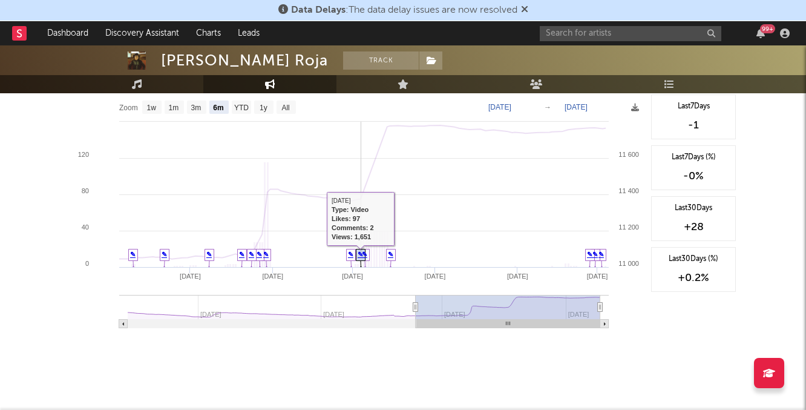
click at [362, 254] on link "✎" at bounding box center [360, 254] width 5 height 7
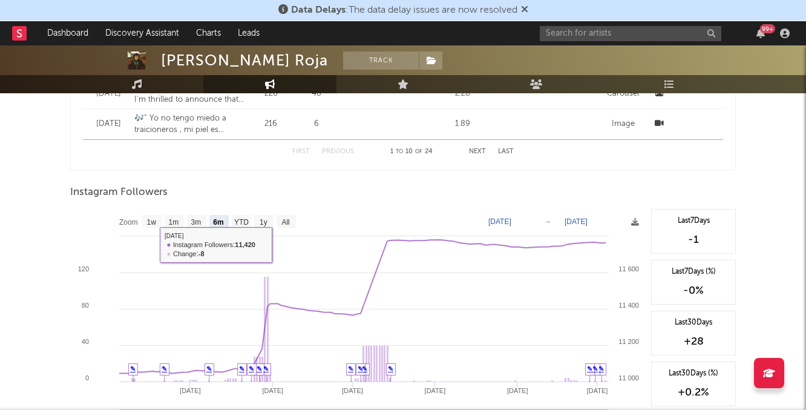
scroll to position [1303, 0]
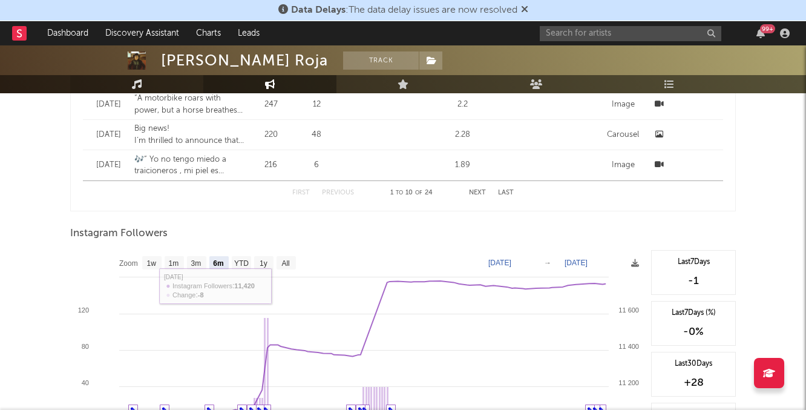
click at [154, 84] on link "Music" at bounding box center [136, 84] width 133 height 18
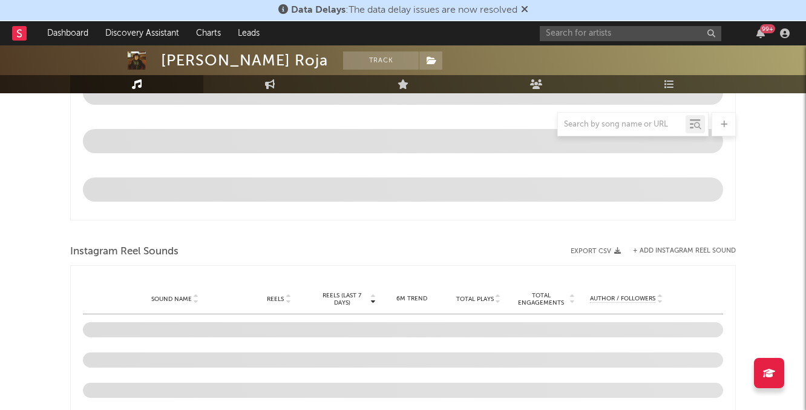
select select "1w"
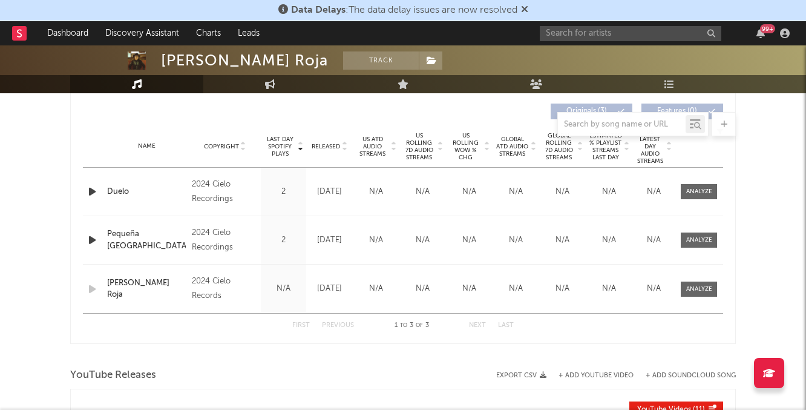
scroll to position [450, 0]
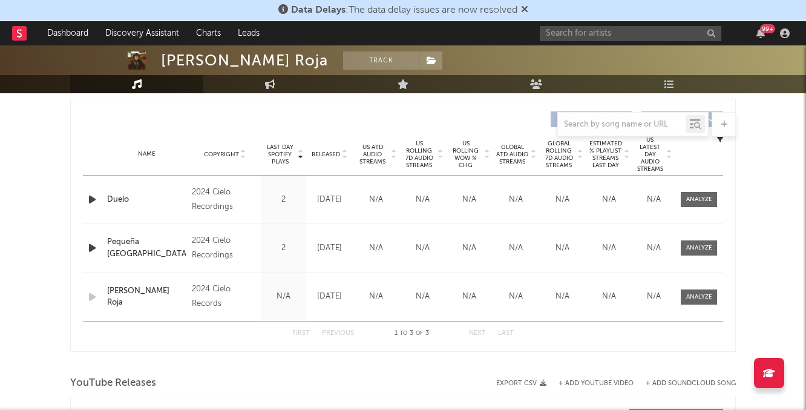
click at [373, 154] on span "US ATD Audio Streams" at bounding box center [372, 154] width 33 height 22
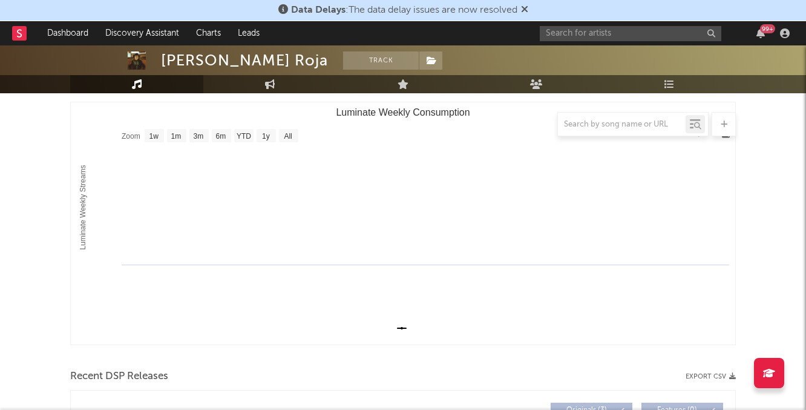
scroll to position [0, 0]
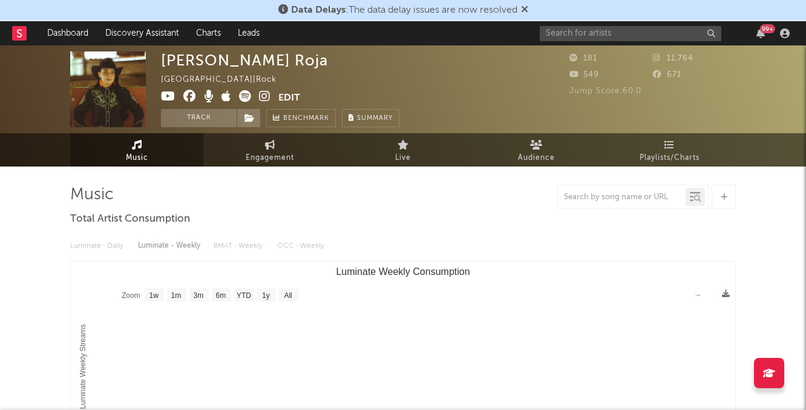
click at [267, 93] on icon at bounding box center [265, 96] width 12 height 12
click at [254, 148] on link "Engagement" at bounding box center [269, 149] width 133 height 33
select select "1w"
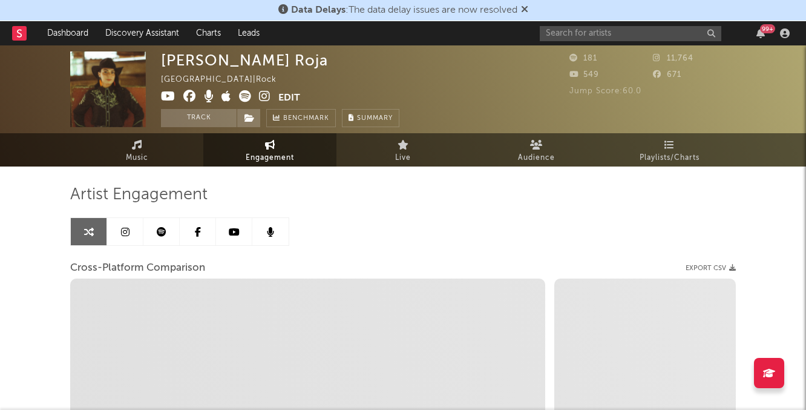
select select "1m"
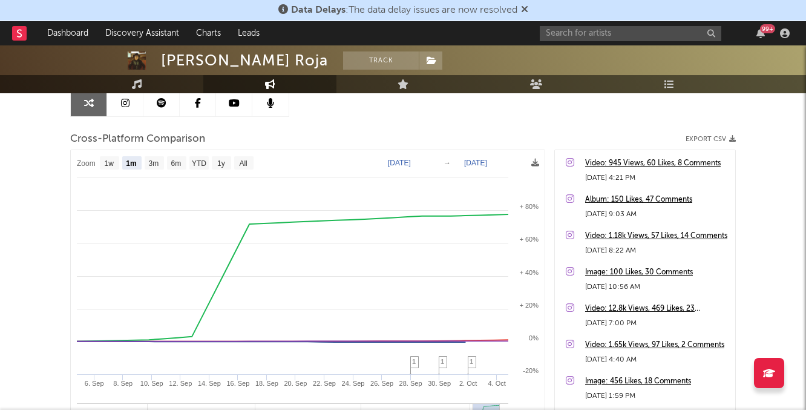
scroll to position [140, 0]
